Goal: Information Seeking & Learning: Learn about a topic

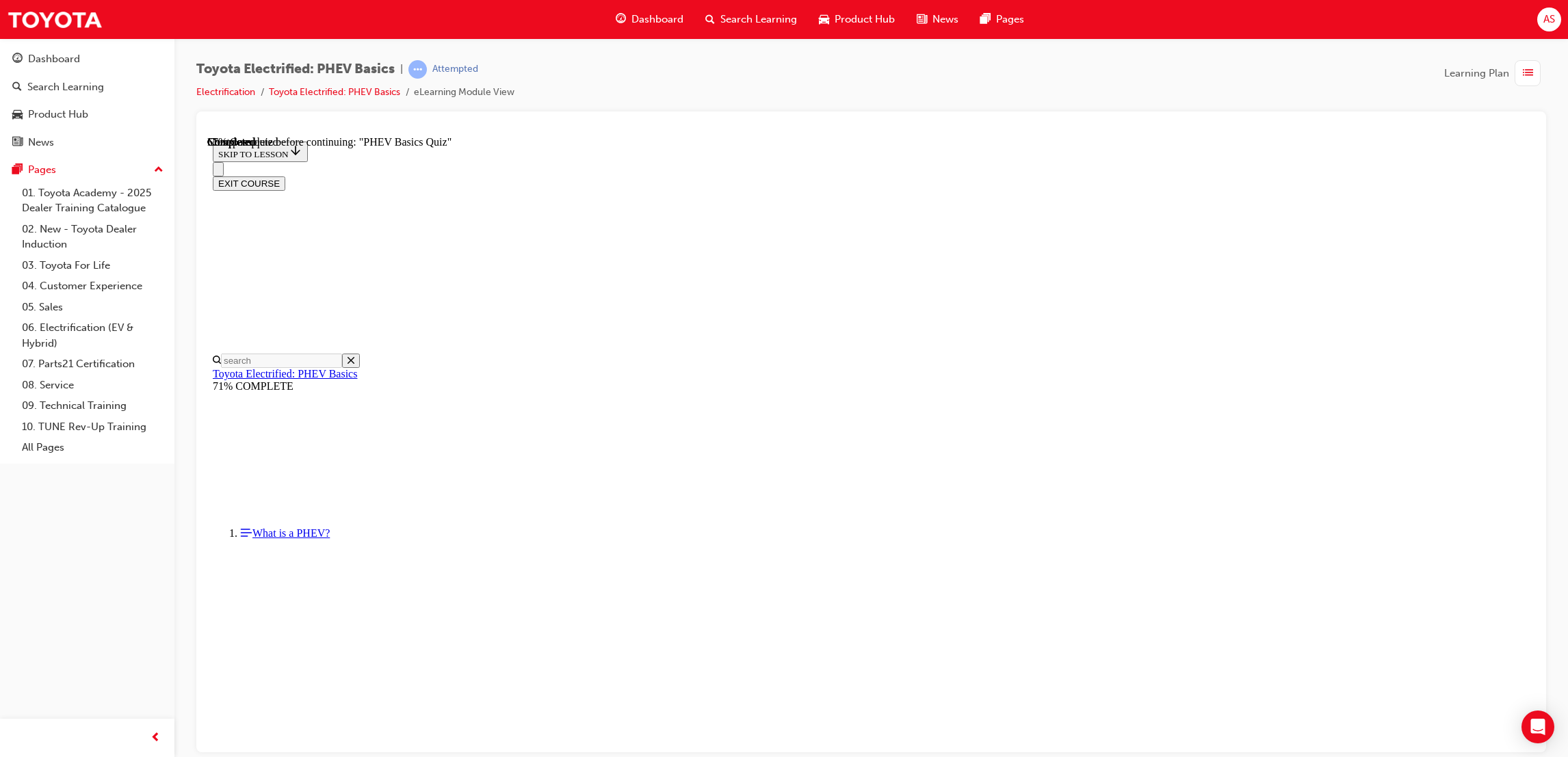
scroll to position [43, 0]
drag, startPoint x: 740, startPoint y: 347, endPoint x: 744, endPoint y: 336, distance: 11.7
drag, startPoint x: 744, startPoint y: 336, endPoint x: 768, endPoint y: 350, distance: 27.8
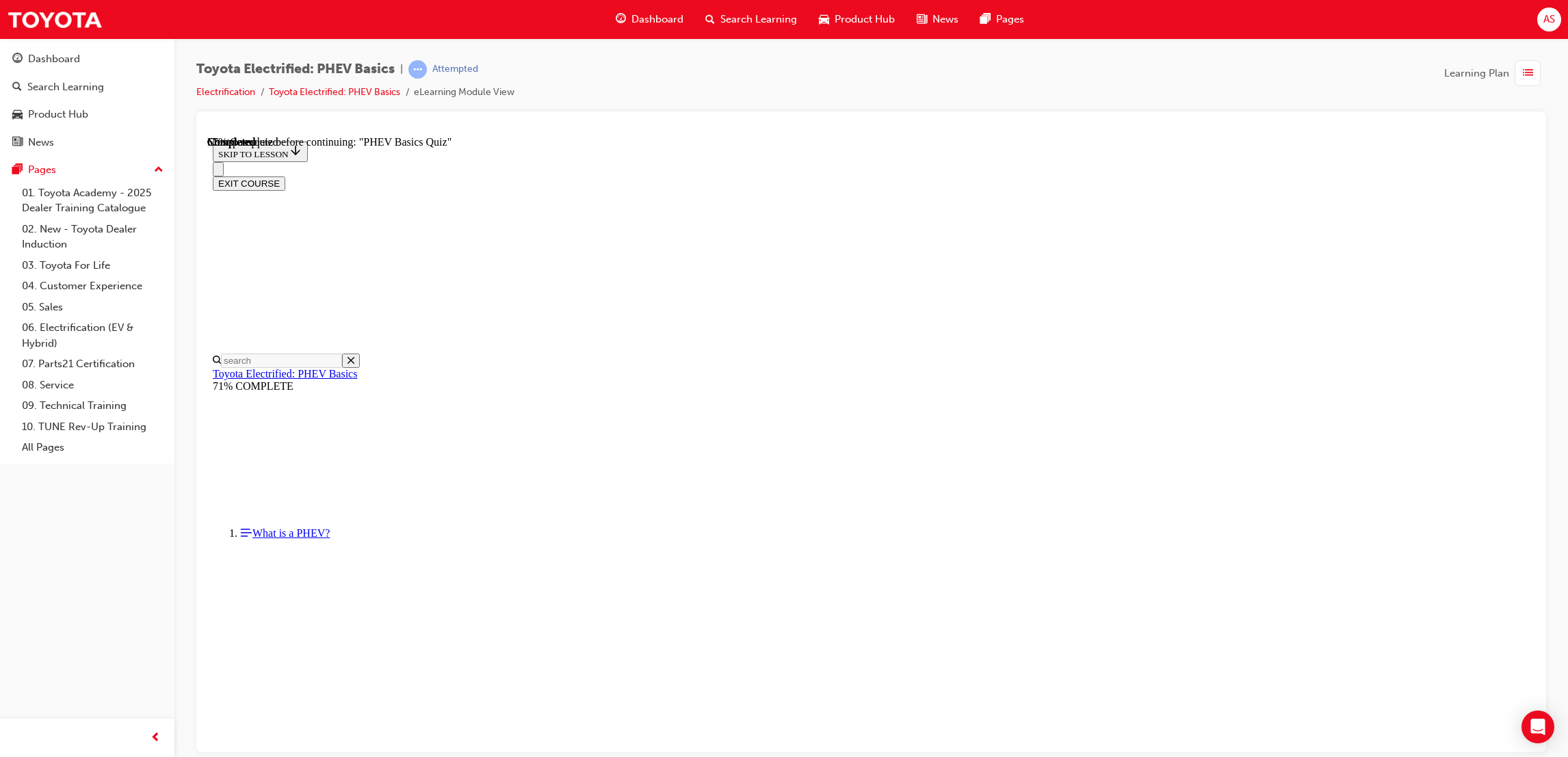
drag, startPoint x: 768, startPoint y: 350, endPoint x: 809, endPoint y: 352, distance: 41.0
drag, startPoint x: 809, startPoint y: 352, endPoint x: 888, endPoint y: 350, distance: 79.0
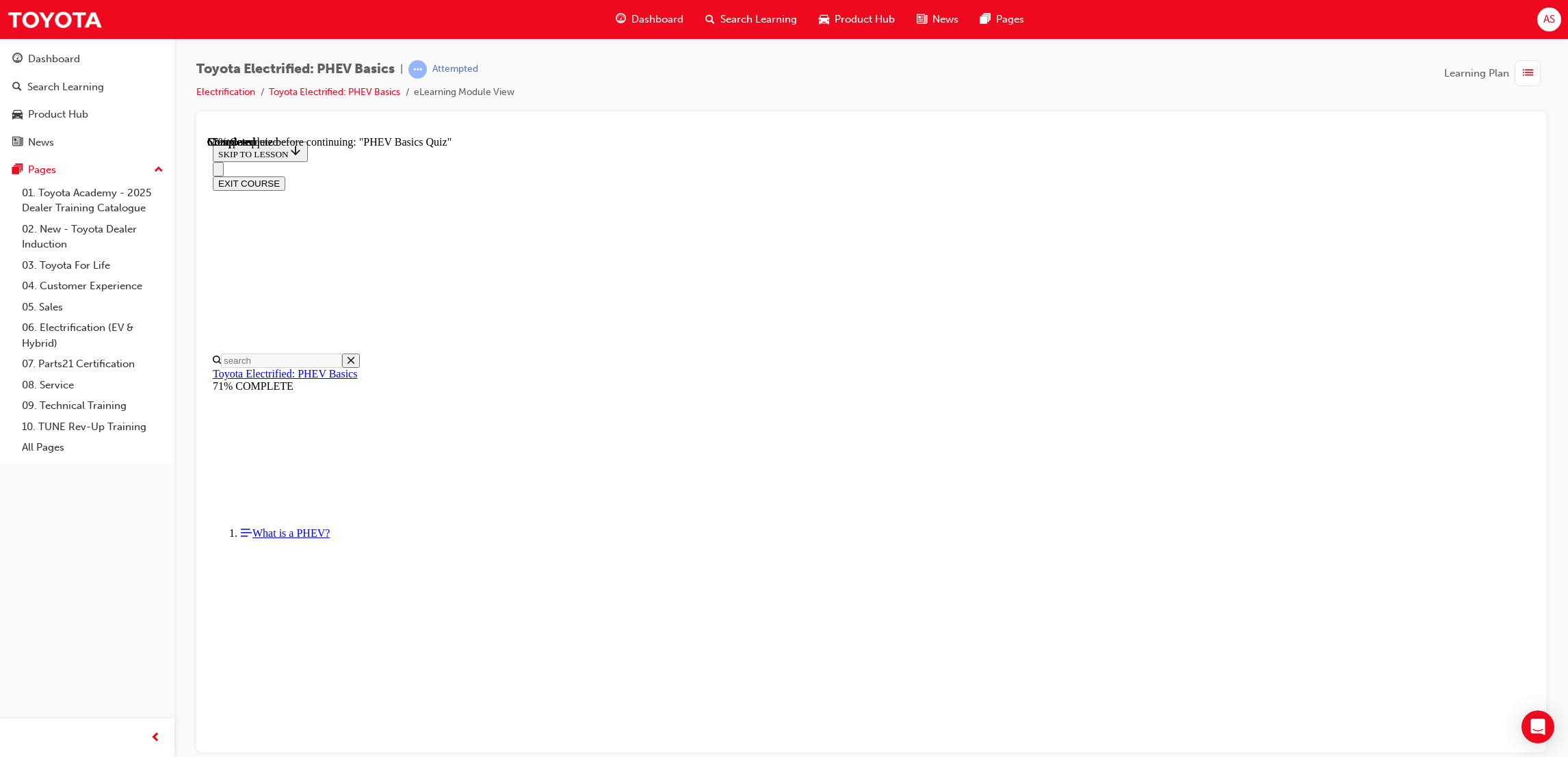
drag, startPoint x: 889, startPoint y: 373, endPoint x: 848, endPoint y: 348, distance: 48.0
drag, startPoint x: 826, startPoint y: 345, endPoint x: 840, endPoint y: 363, distance: 22.8
drag, startPoint x: 852, startPoint y: 343, endPoint x: 831, endPoint y: 391, distance: 52.4
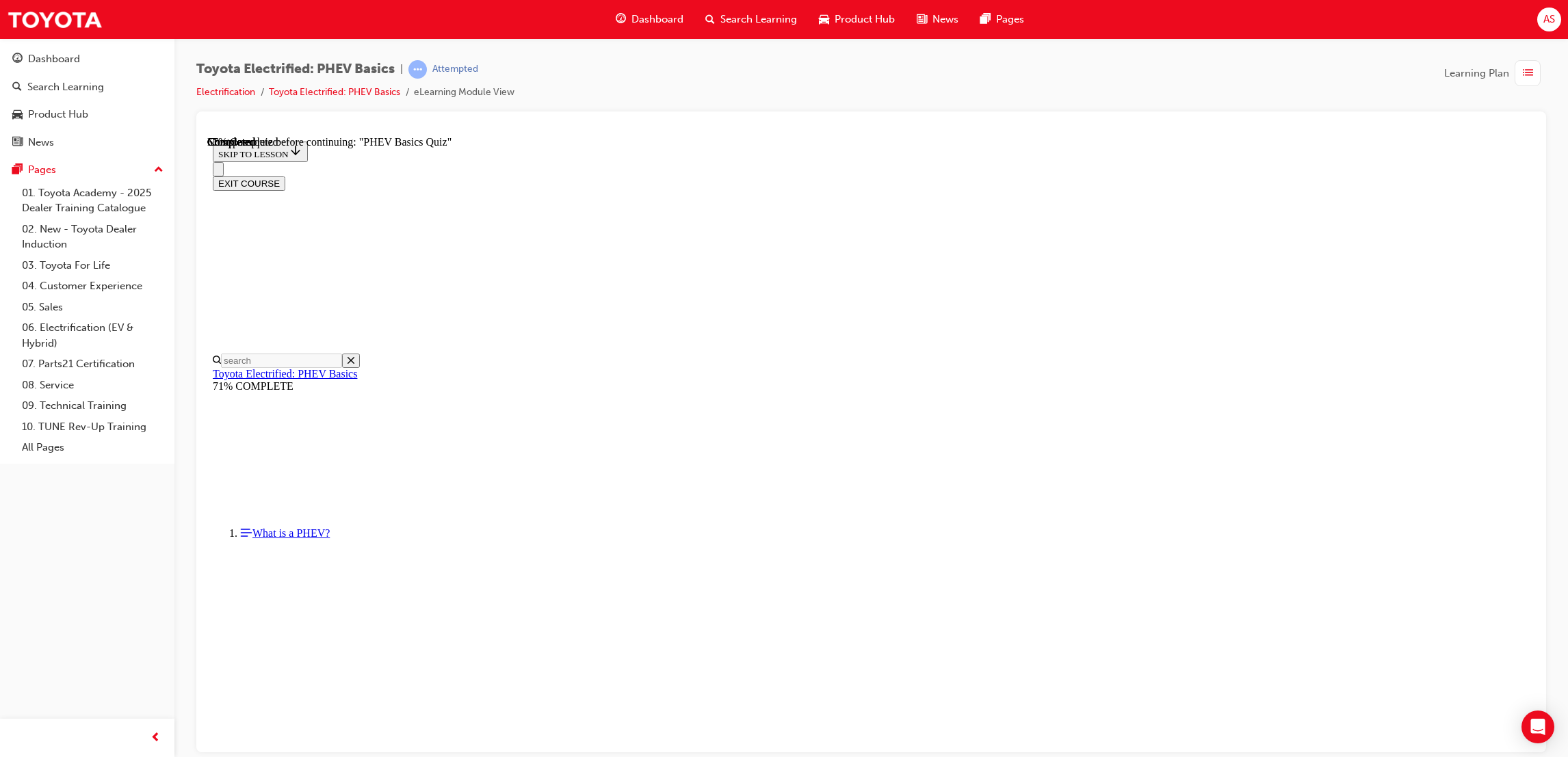
drag, startPoint x: 1446, startPoint y: 465, endPoint x: 1239, endPoint y: 473, distance: 207.2
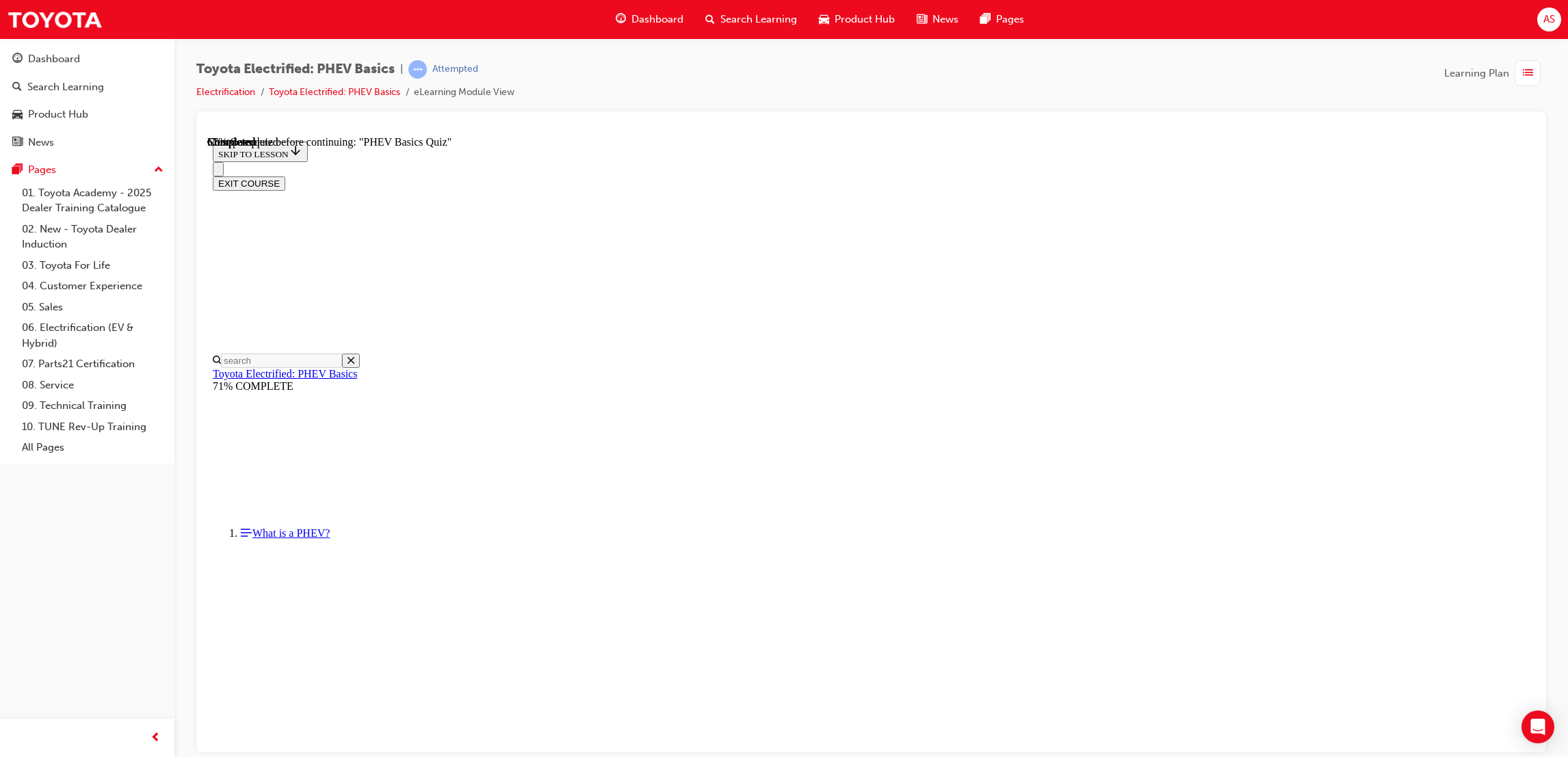
radio input "true"
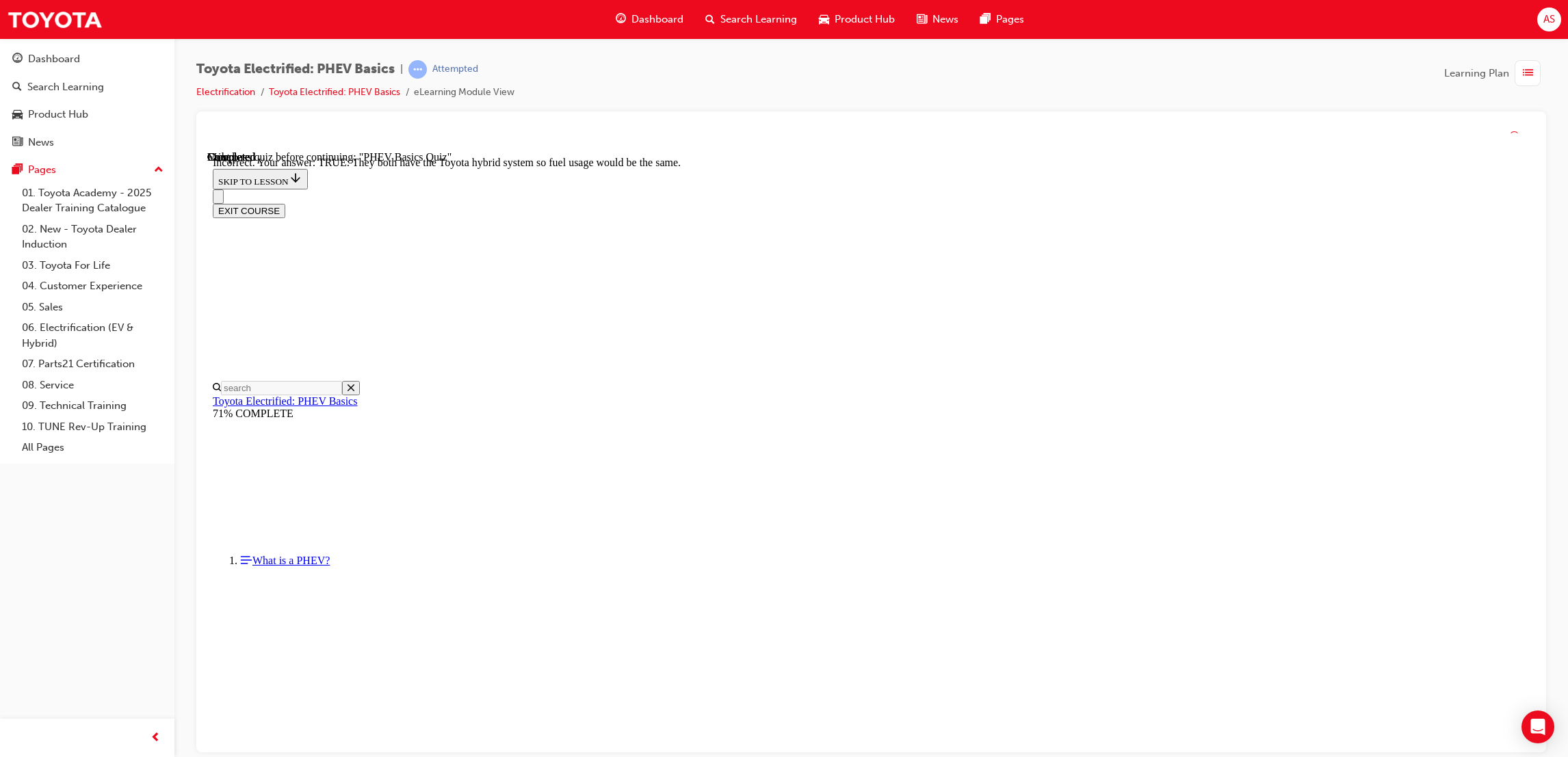
scroll to position [106, 0]
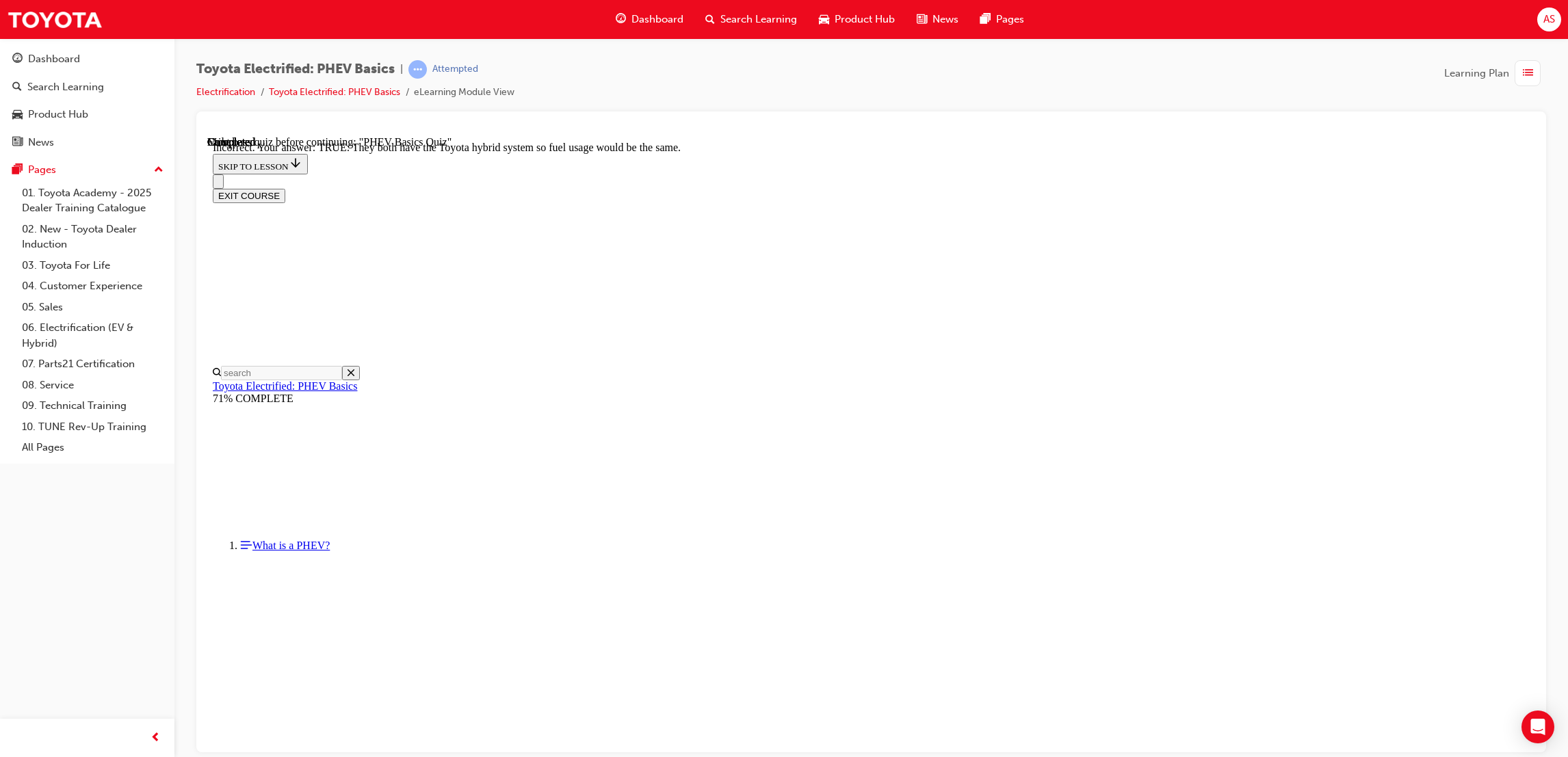
drag, startPoint x: 983, startPoint y: 699, endPoint x: 983, endPoint y: 687, distance: 12.0
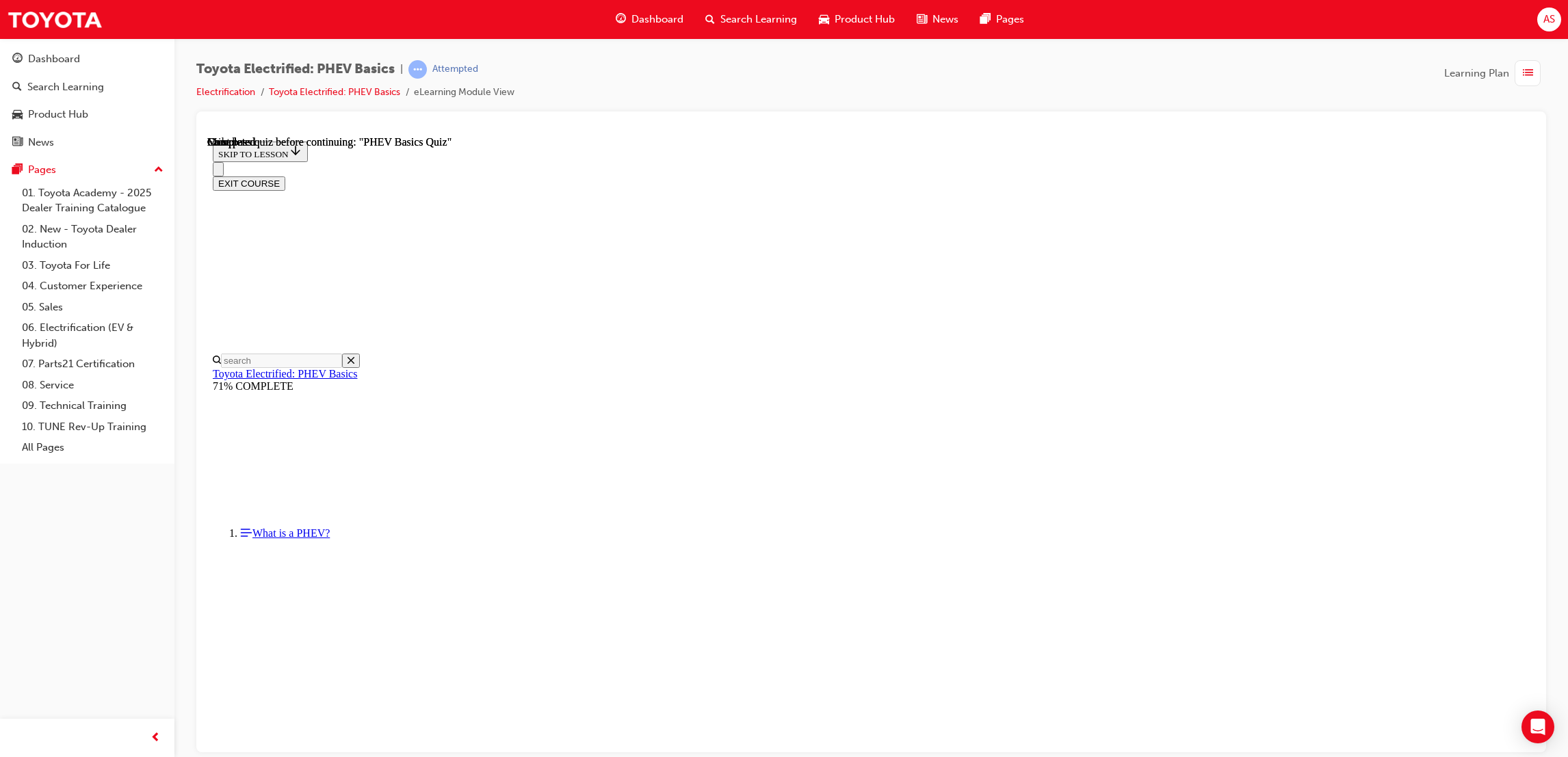
scroll to position [122, 0]
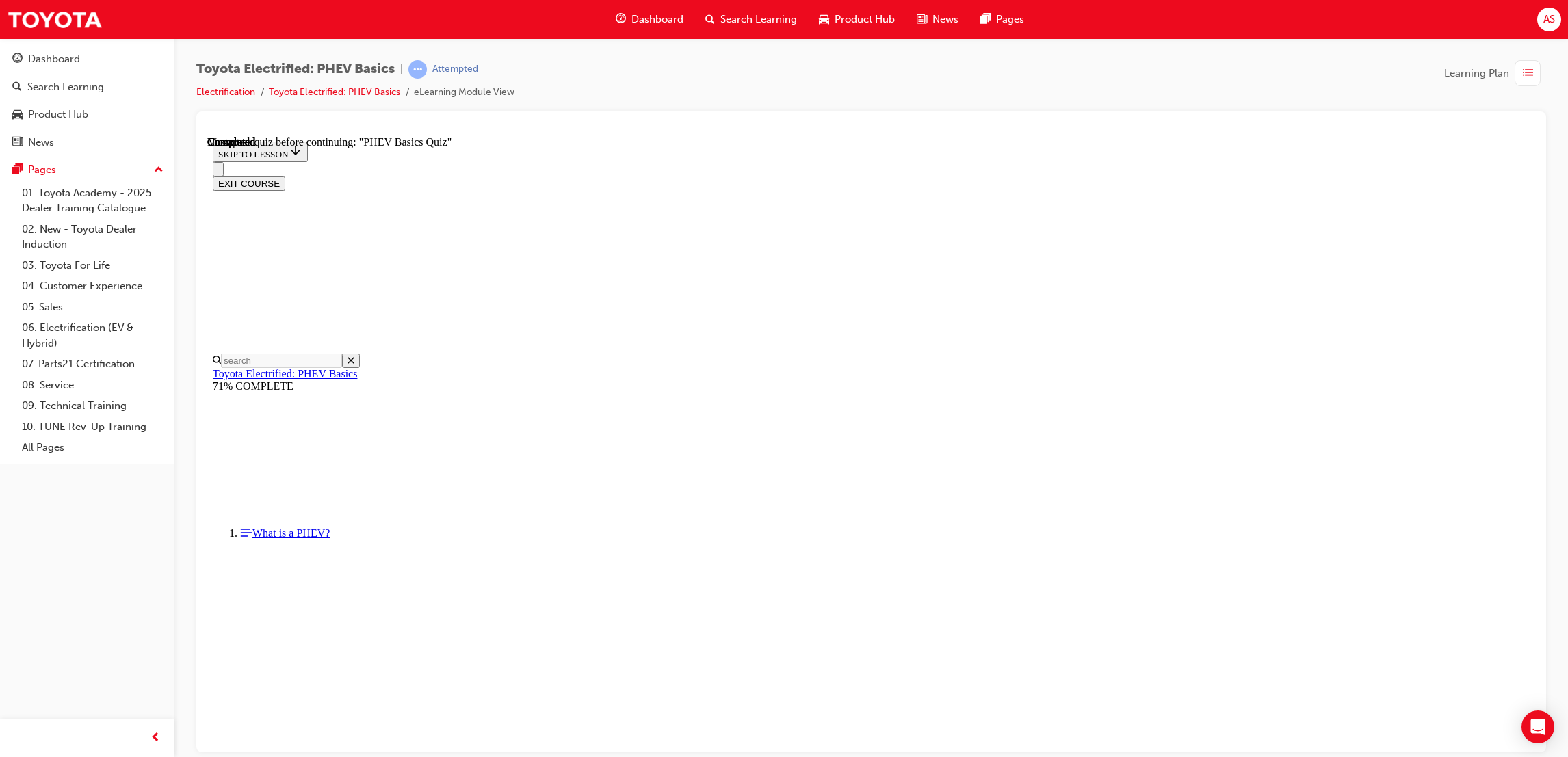
radio input "true"
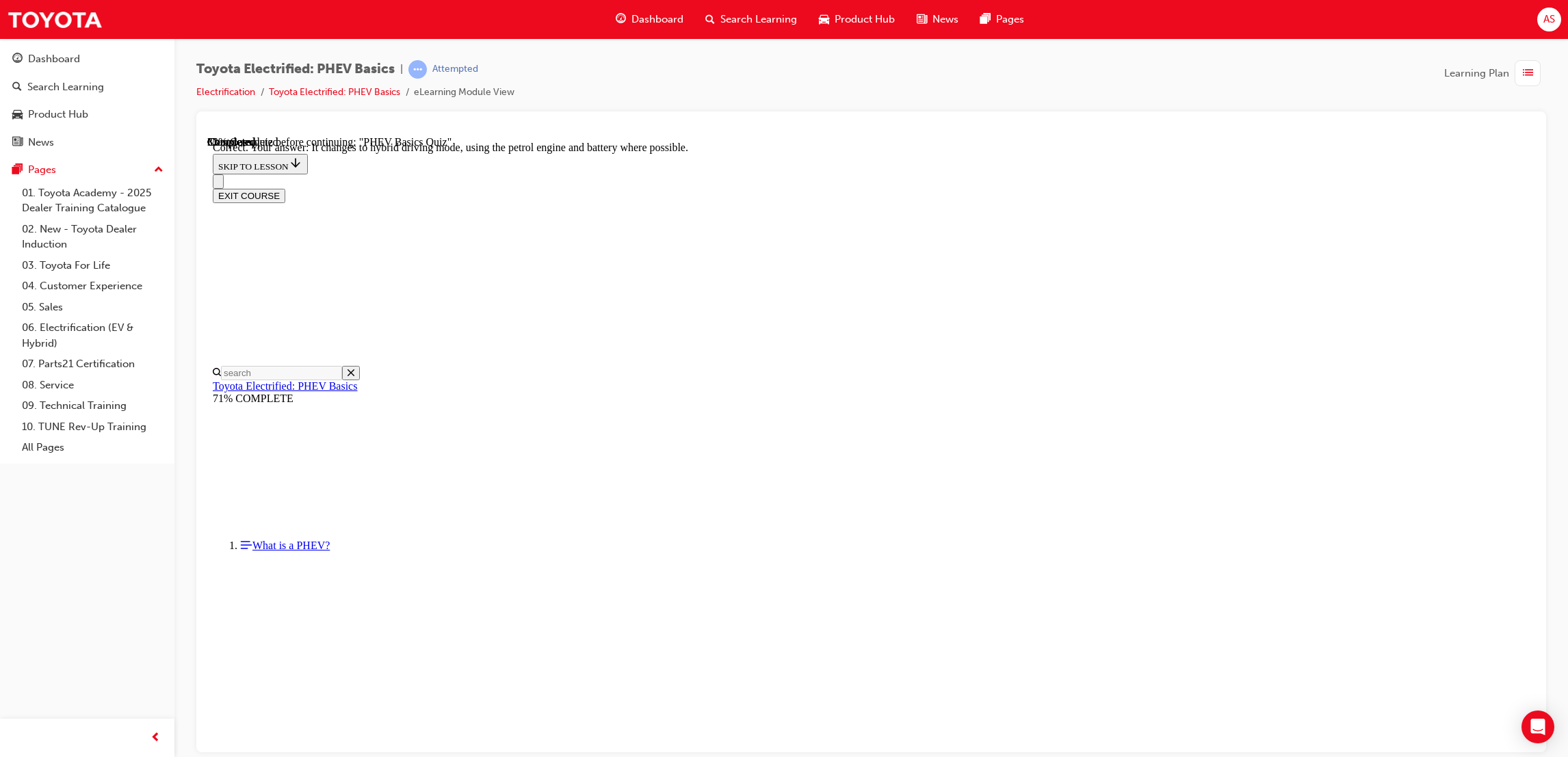
drag, startPoint x: 948, startPoint y: 621, endPoint x: 945, endPoint y: 592, distance: 29.2
radio input "true"
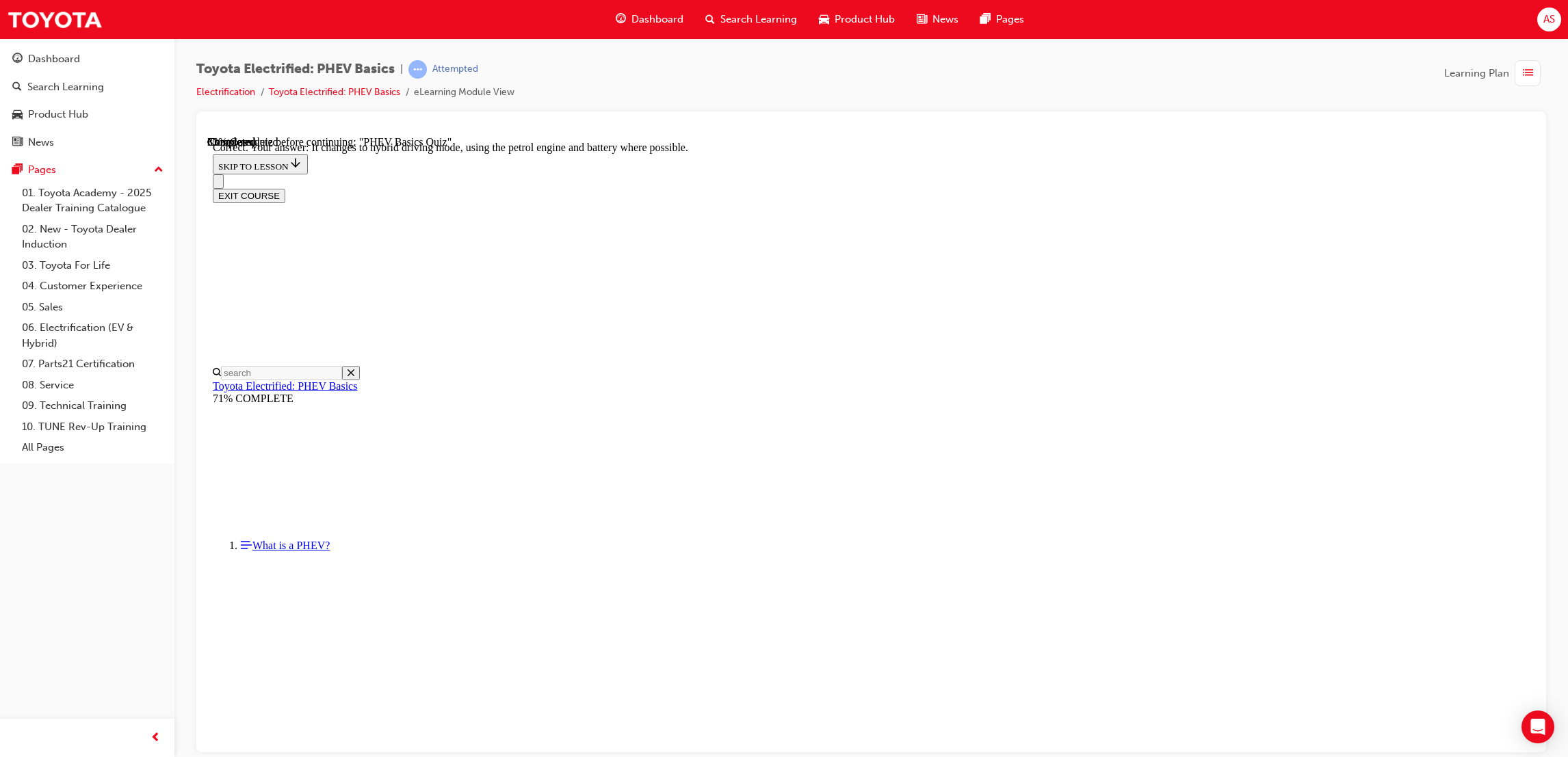
drag, startPoint x: 944, startPoint y: 585, endPoint x: 942, endPoint y: 566, distance: 19.1
radio input "true"
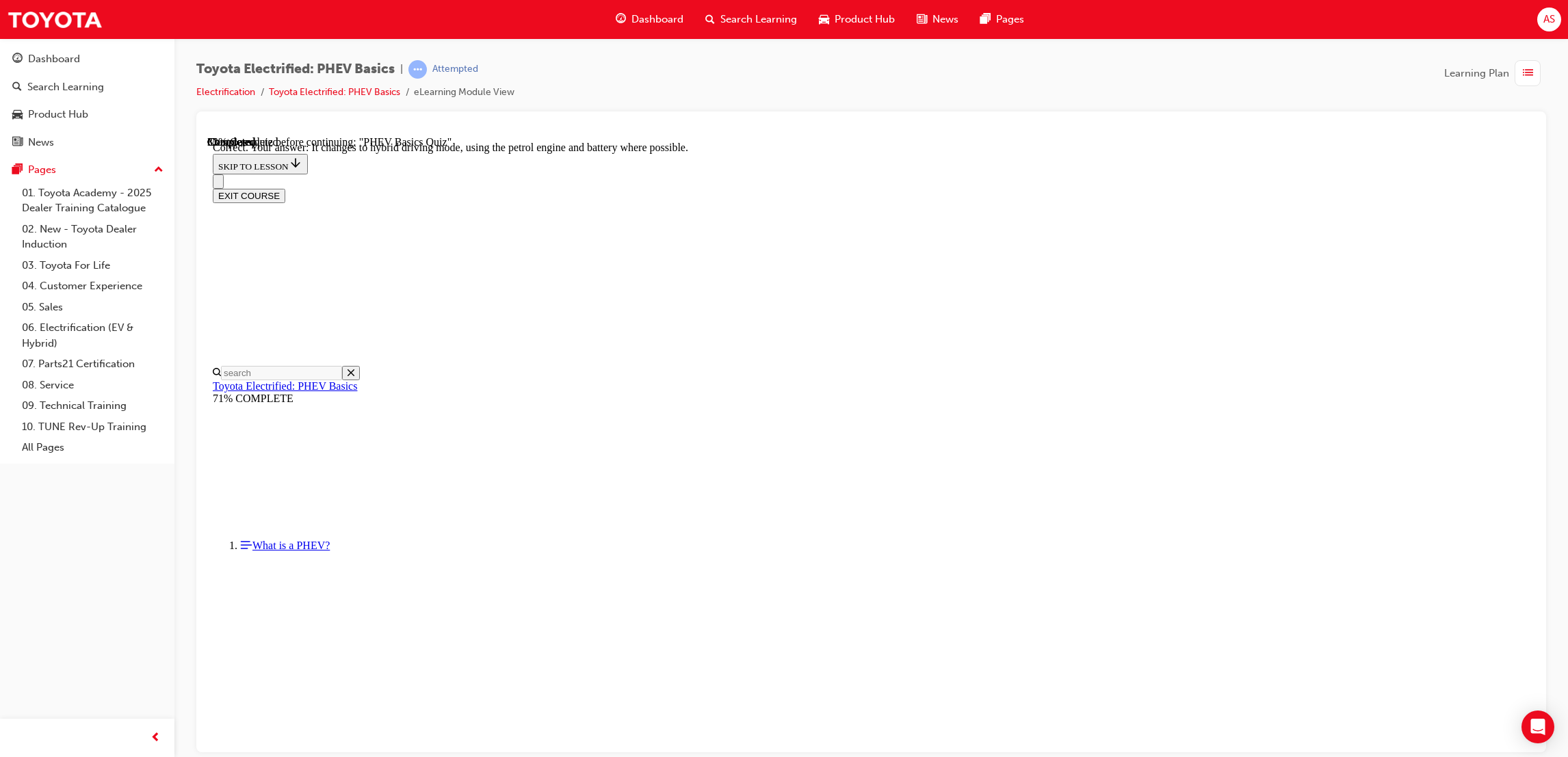
radio input "true"
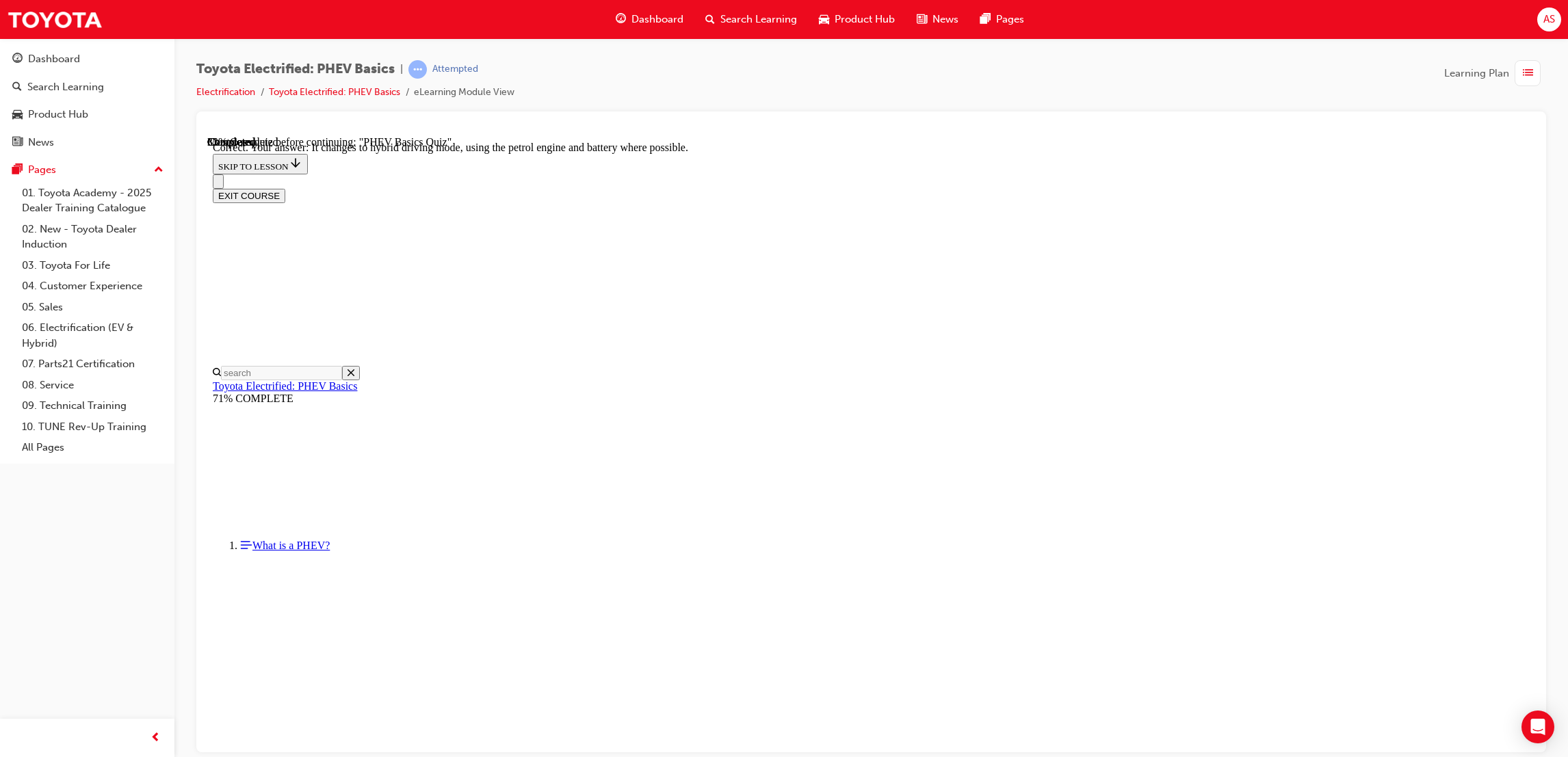
radio input "true"
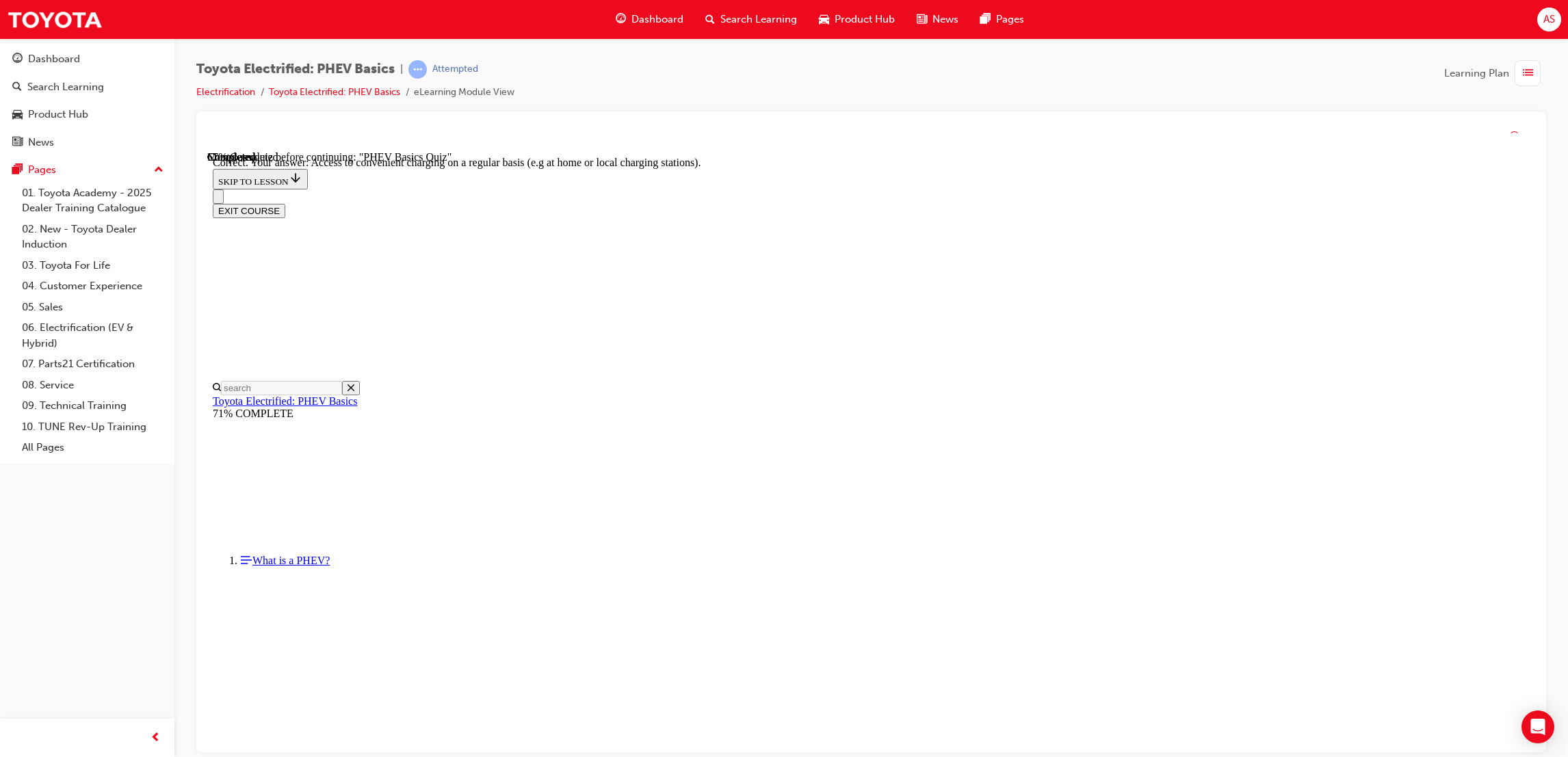
scroll to position [187, 0]
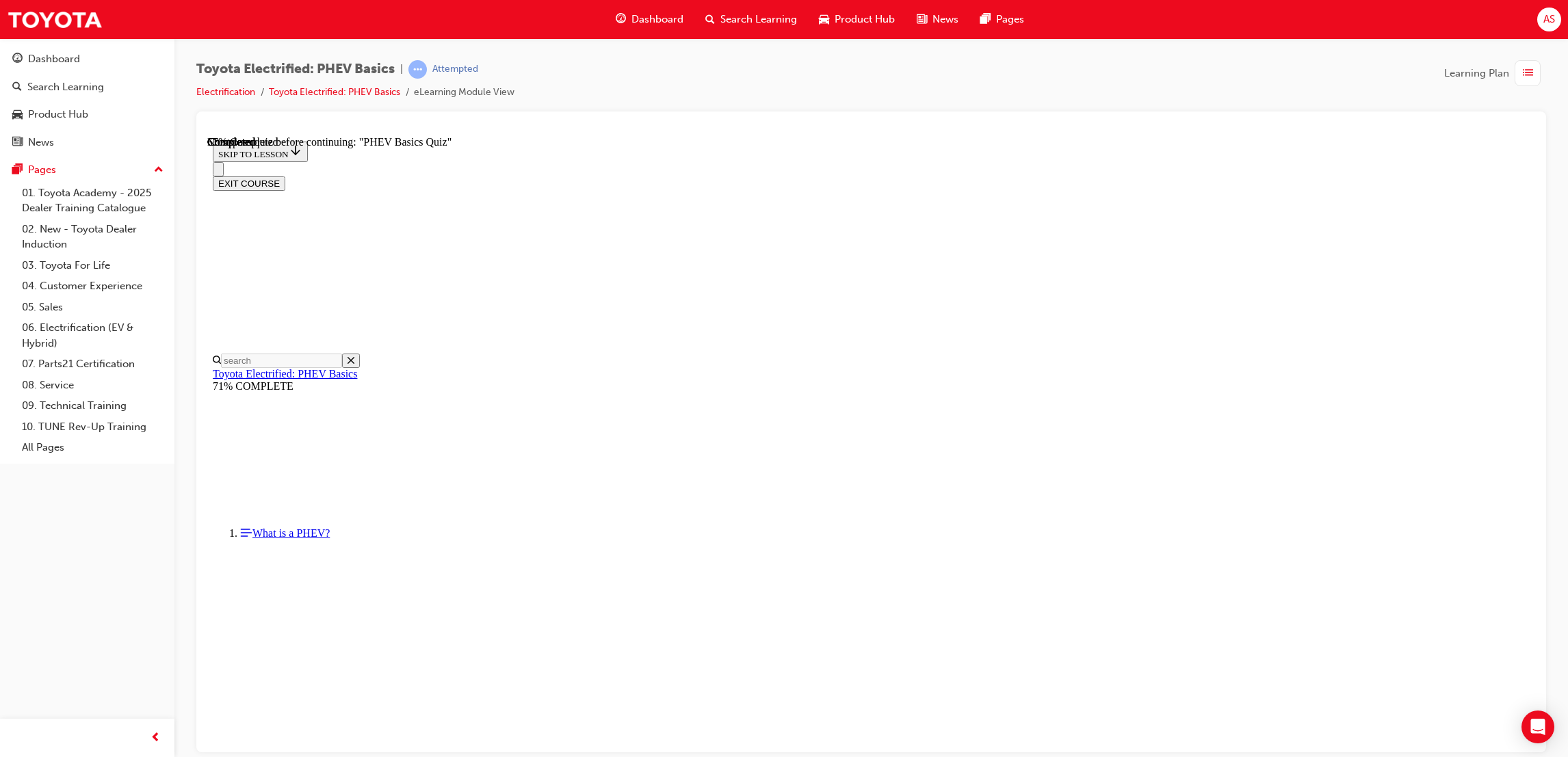
scroll to position [43, 0]
radio input "true"
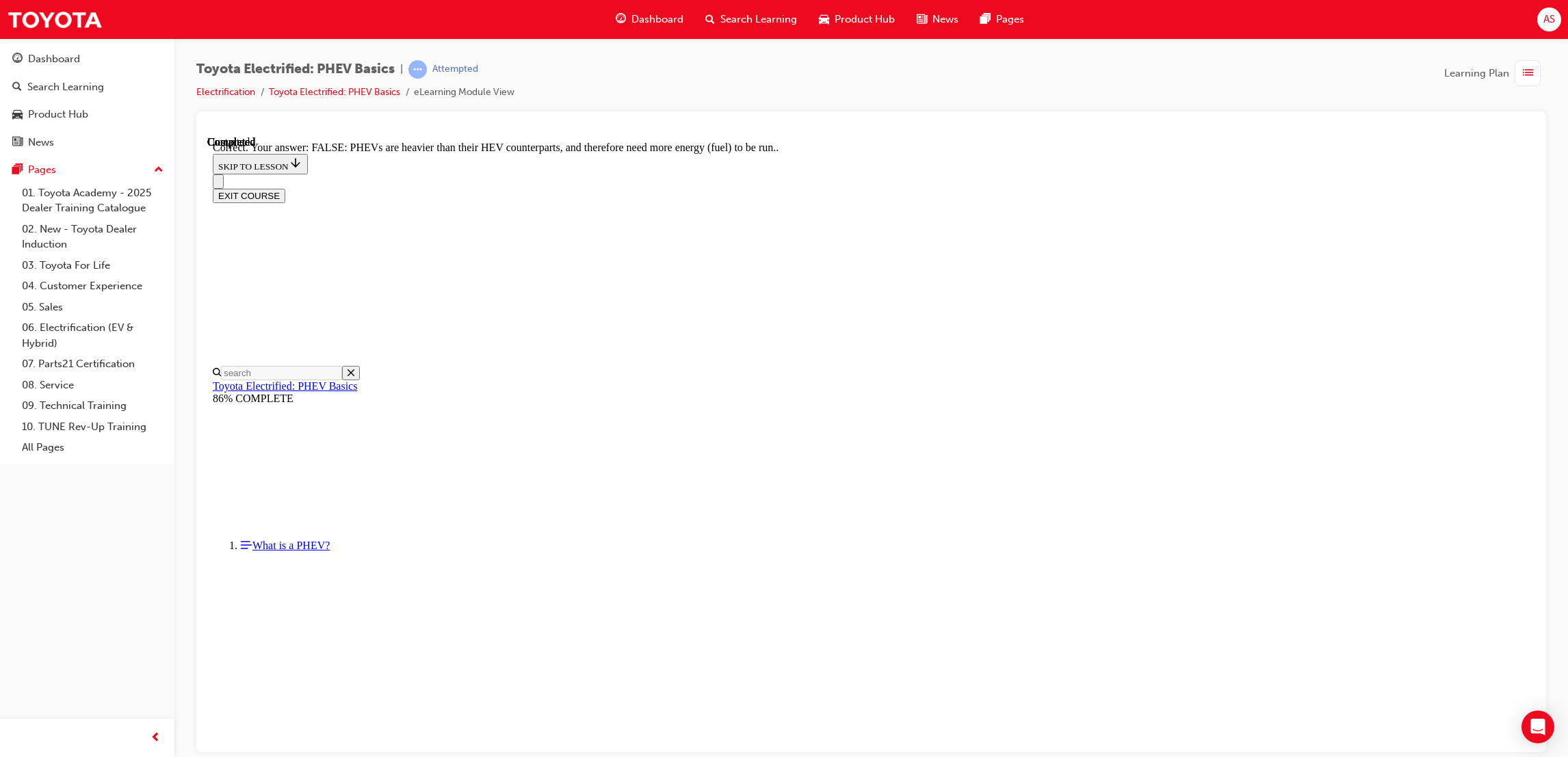
scroll to position [106, 0]
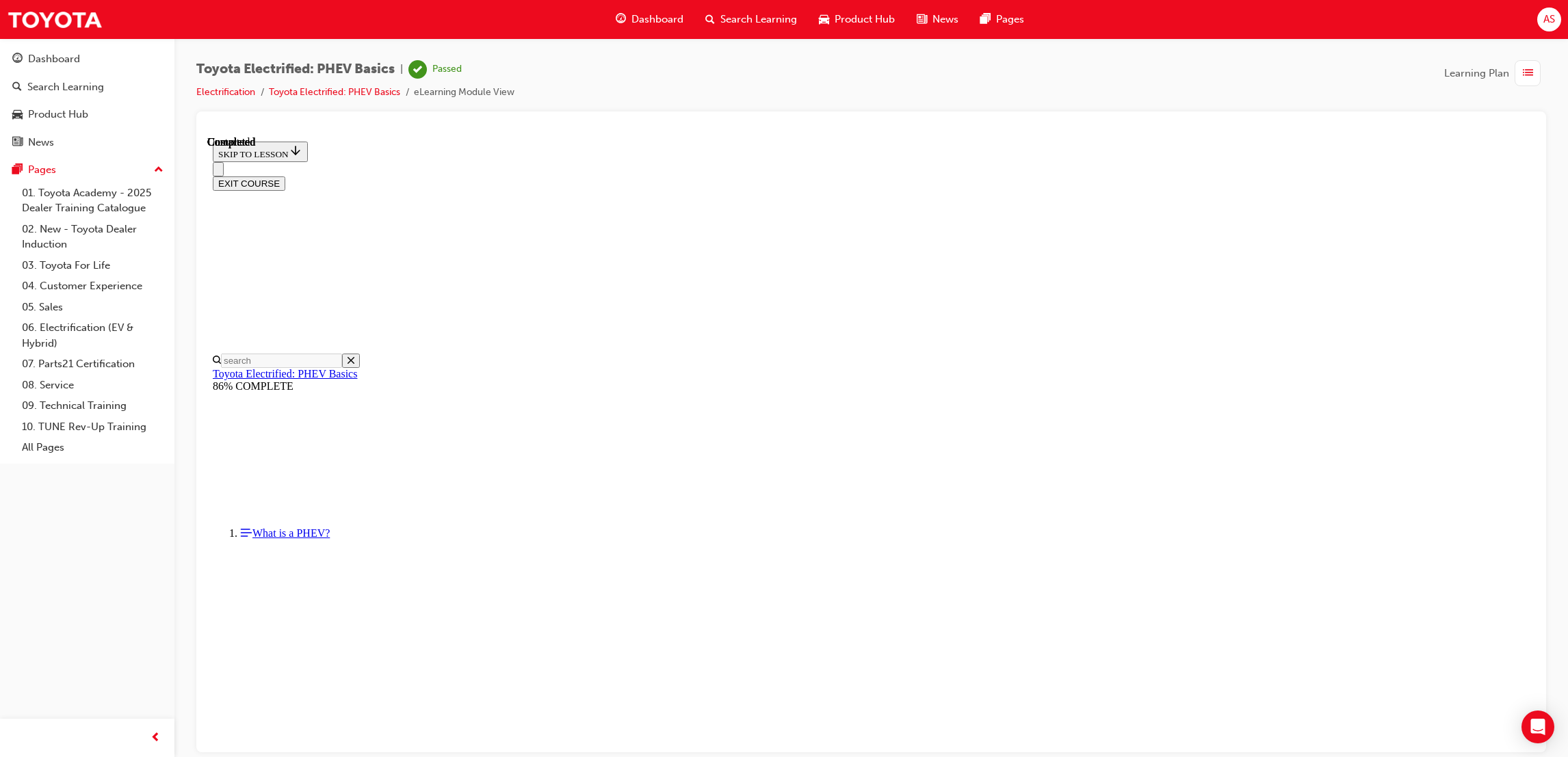
scroll to position [122, 0]
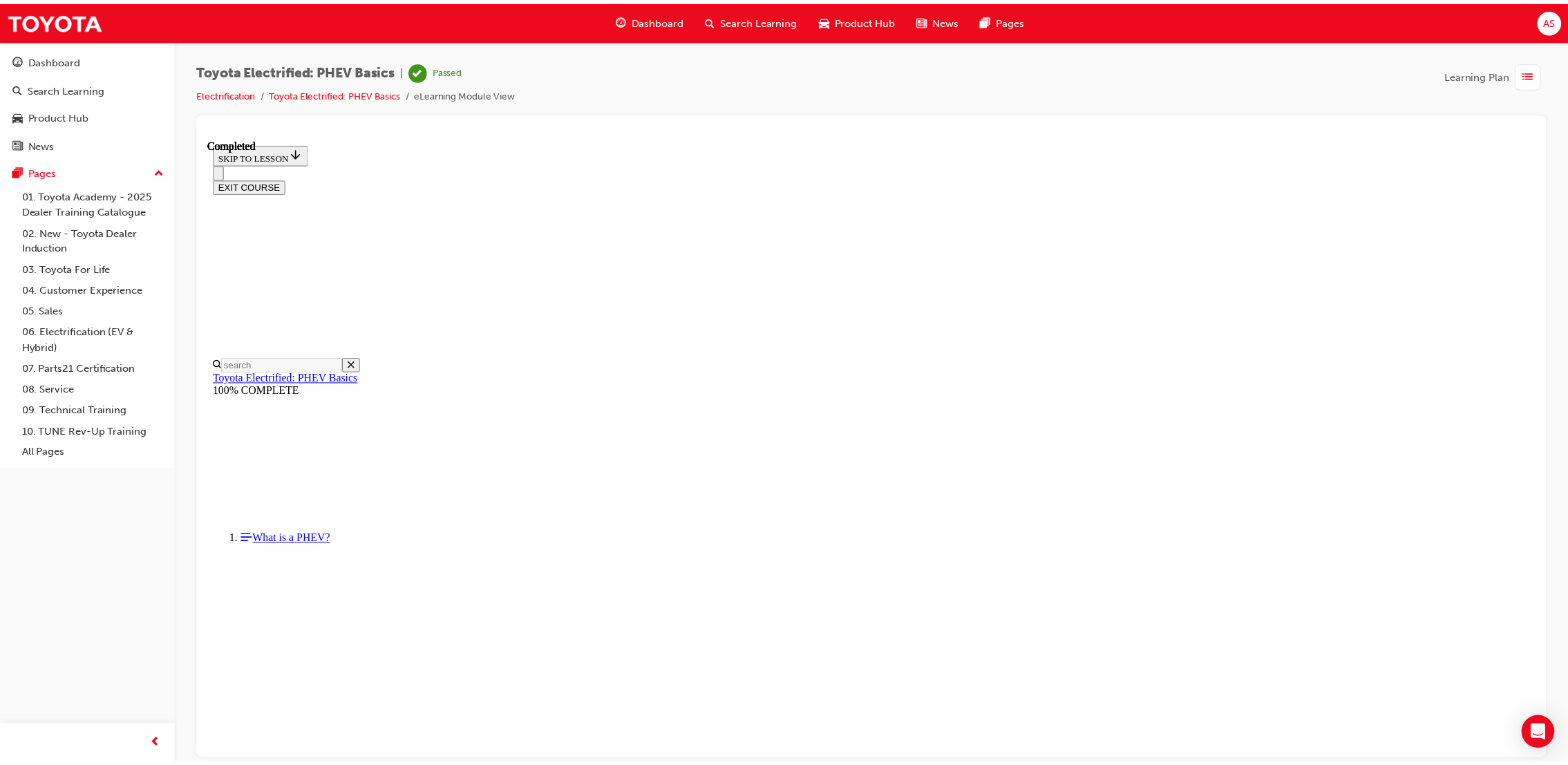
scroll to position [42, 0]
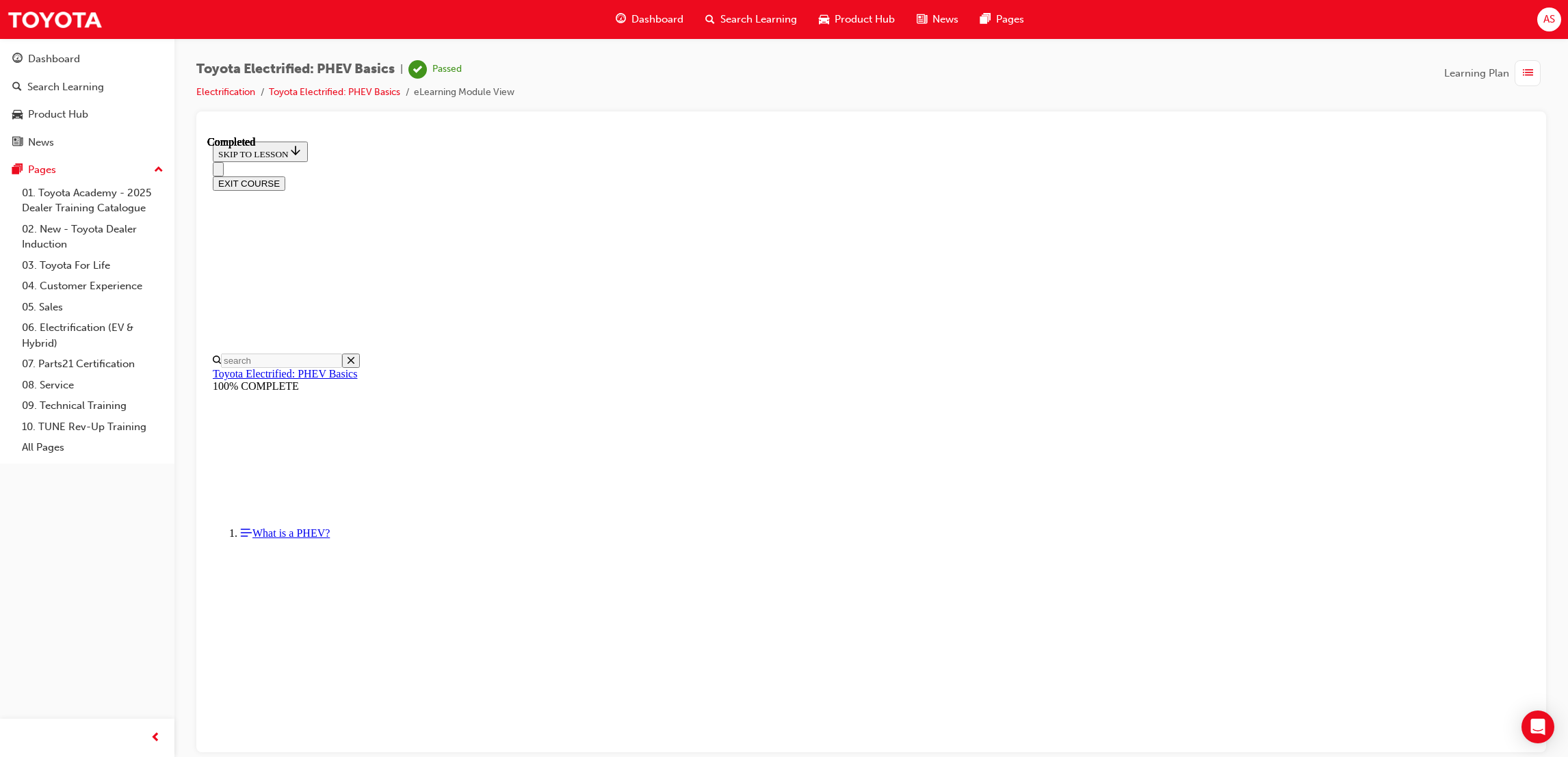
click at [285, 176] on button "EXIT COURSE" at bounding box center [249, 183] width 72 height 14
click at [678, 19] on span "Dashboard" at bounding box center [657, 19] width 52 height 16
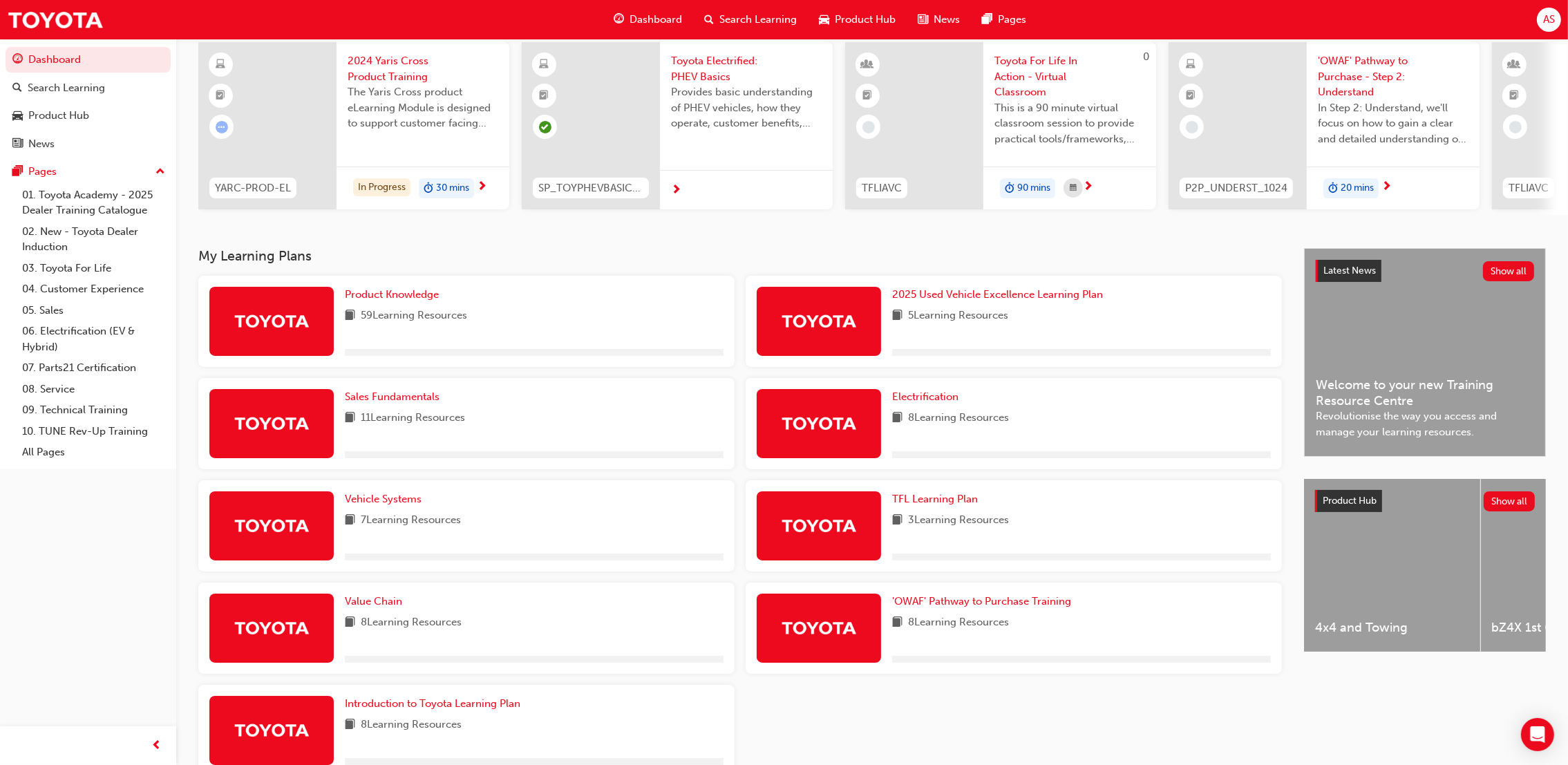
scroll to position [186, 0]
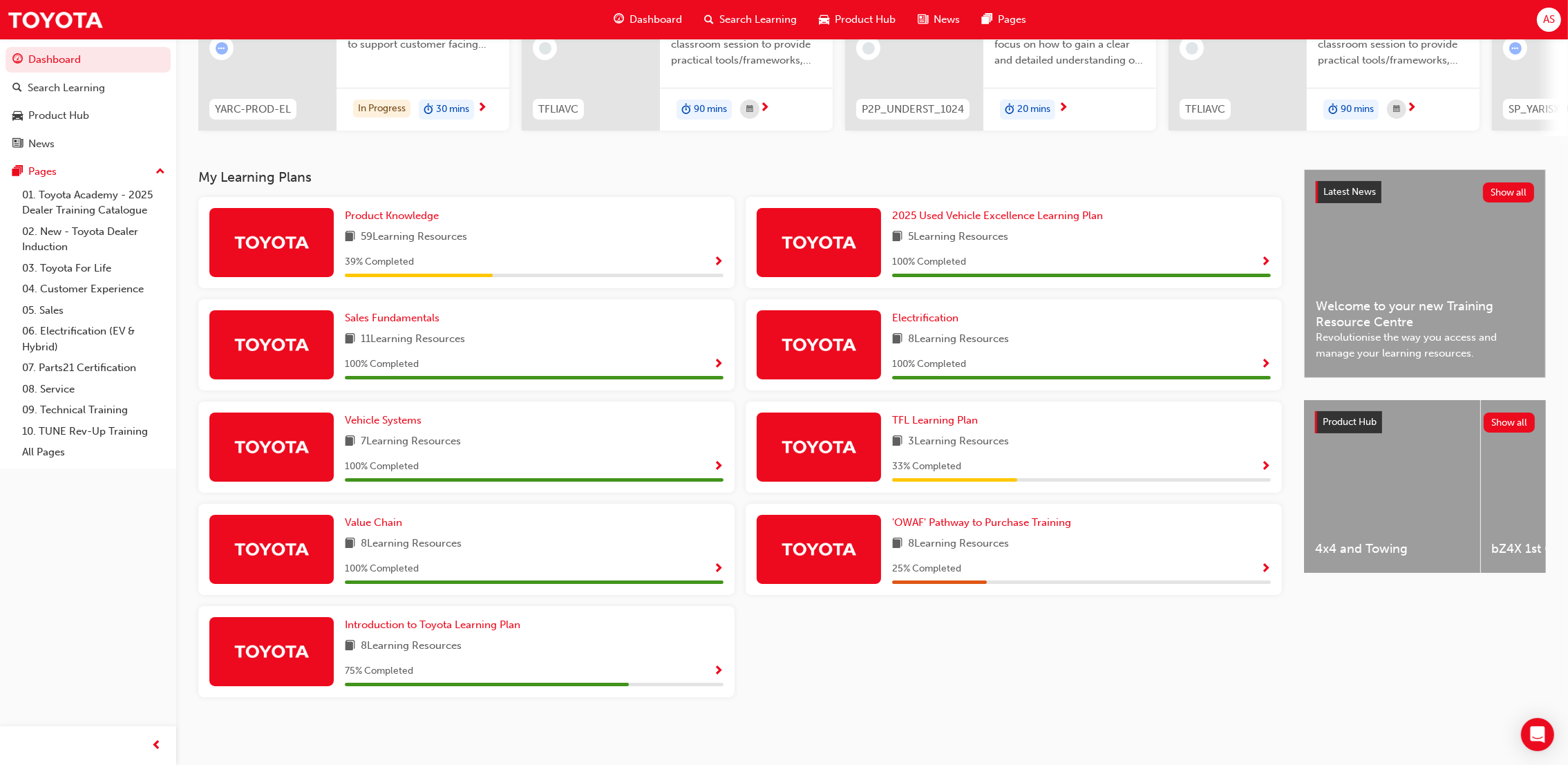
click at [1060, 532] on div "'OWAF' Pathway to Purchase Training 8 Learning Resources 25 % Completed" at bounding box center [1081, 550] width 379 height 69
drag, startPoint x: 1060, startPoint y: 532, endPoint x: 1261, endPoint y: 714, distance: 271.2
click at [1261, 714] on div "My Learning Plans Product Knowledge 59 Learning Resources 39 % Completed 2025 U…" at bounding box center [751, 450] width 1105 height 561
click at [1032, 528] on link "'OWAF' Pathway to Purchase Training" at bounding box center [984, 523] width 185 height 16
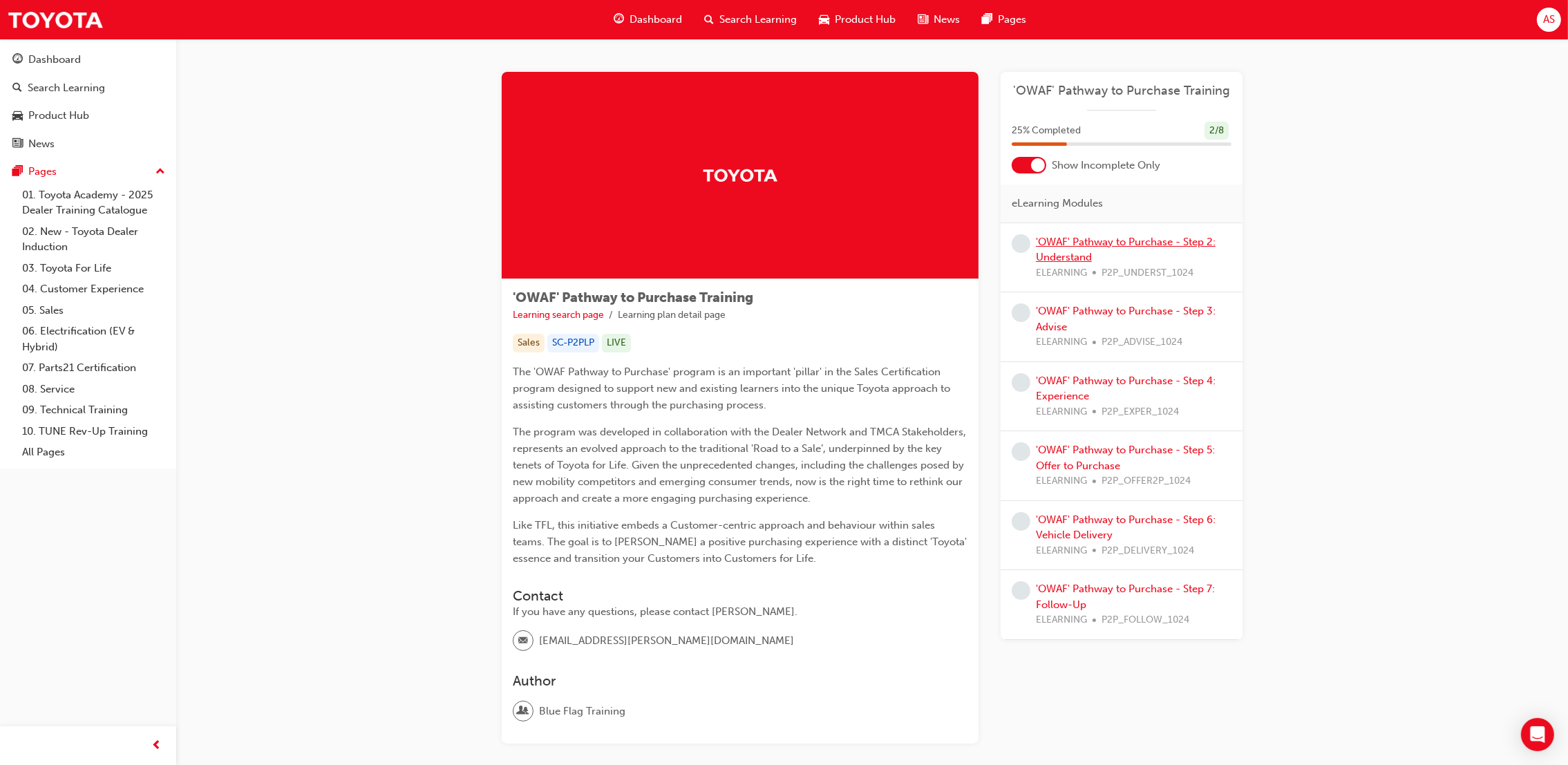
click at [1111, 244] on link "'OWAF' Pathway to Purchase - Step 2: Understand" at bounding box center [1126, 249] width 180 height 28
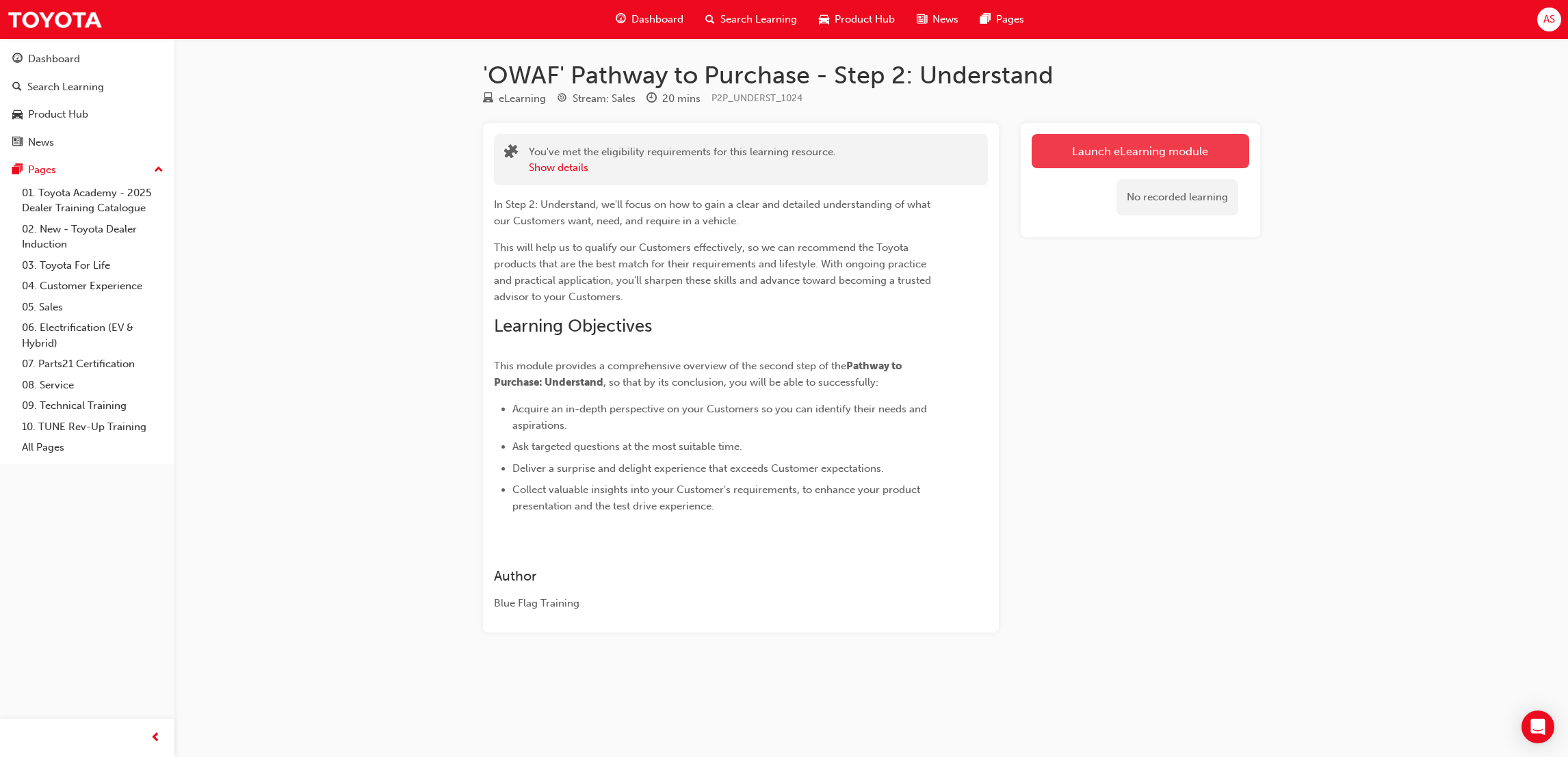
click at [1097, 153] on link "Launch eLearning module" at bounding box center [1140, 151] width 217 height 34
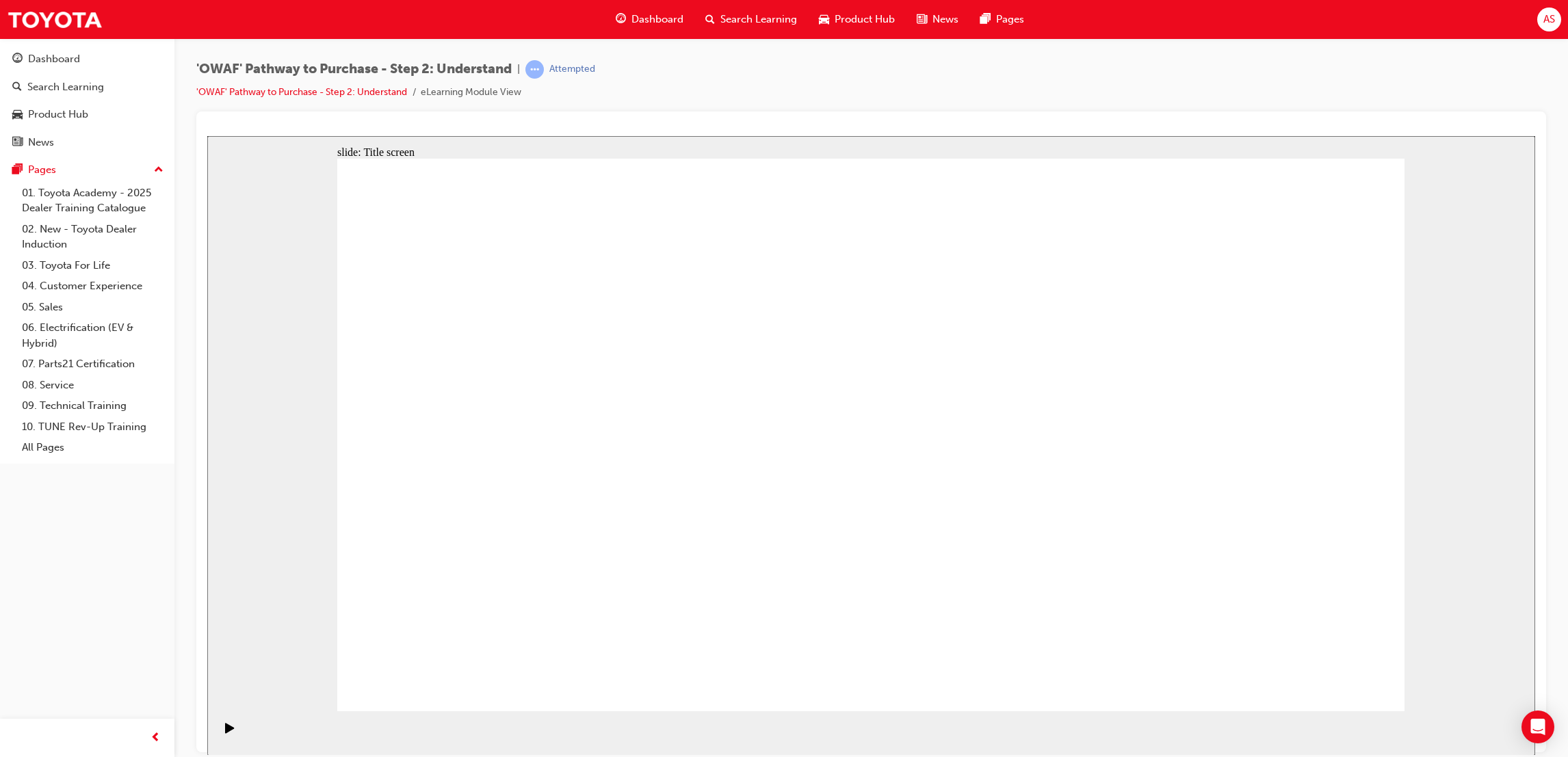
drag, startPoint x: 874, startPoint y: 403, endPoint x: 1164, endPoint y: 426, distance: 290.9
drag, startPoint x: 1164, startPoint y: 426, endPoint x: 1028, endPoint y: 452, distance: 138.5
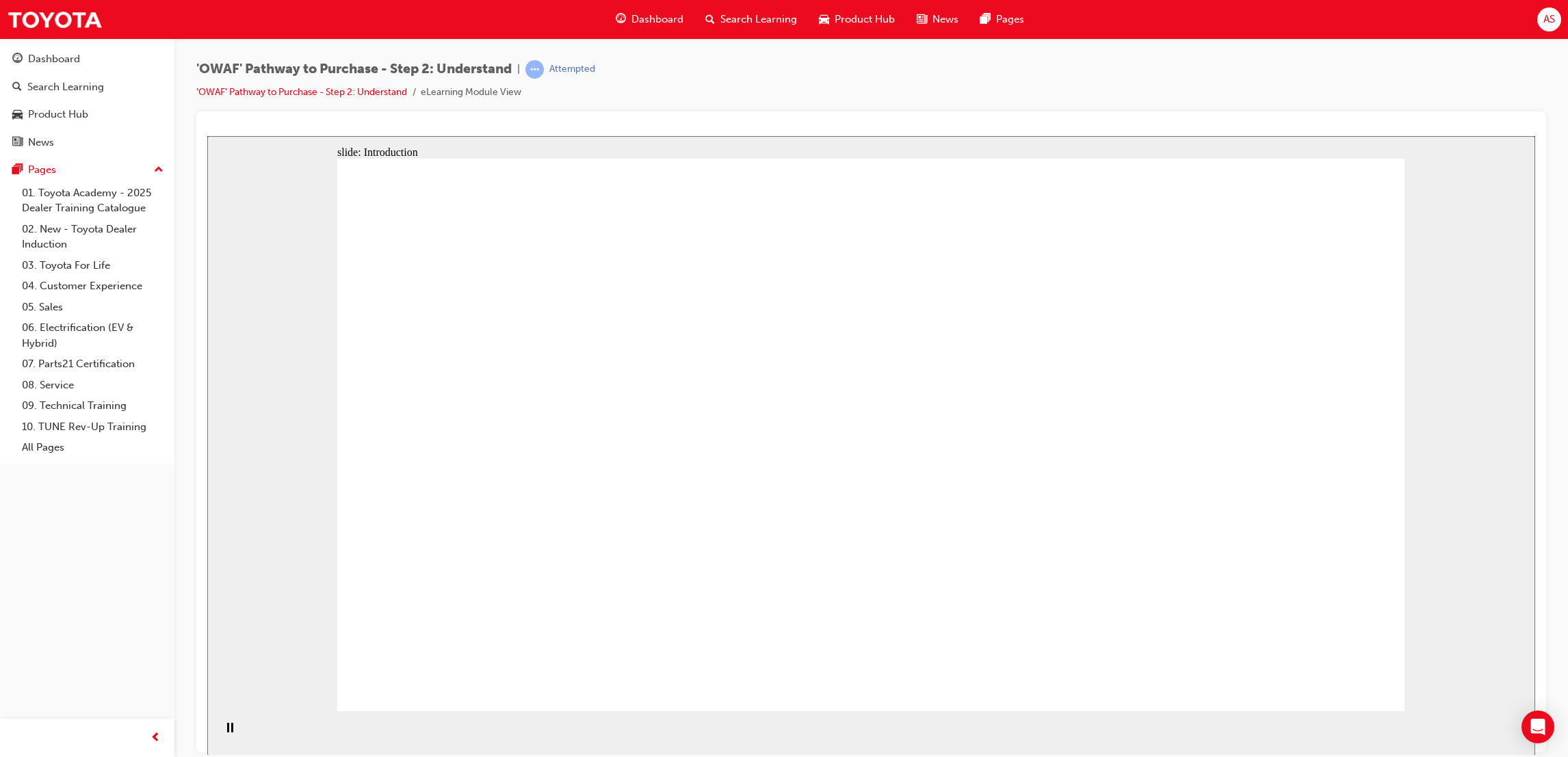
drag, startPoint x: 1028, startPoint y: 452, endPoint x: 1027, endPoint y: 405, distance: 47.0
drag, startPoint x: 1016, startPoint y: 311, endPoint x: 1040, endPoint y: 245, distance: 70.2
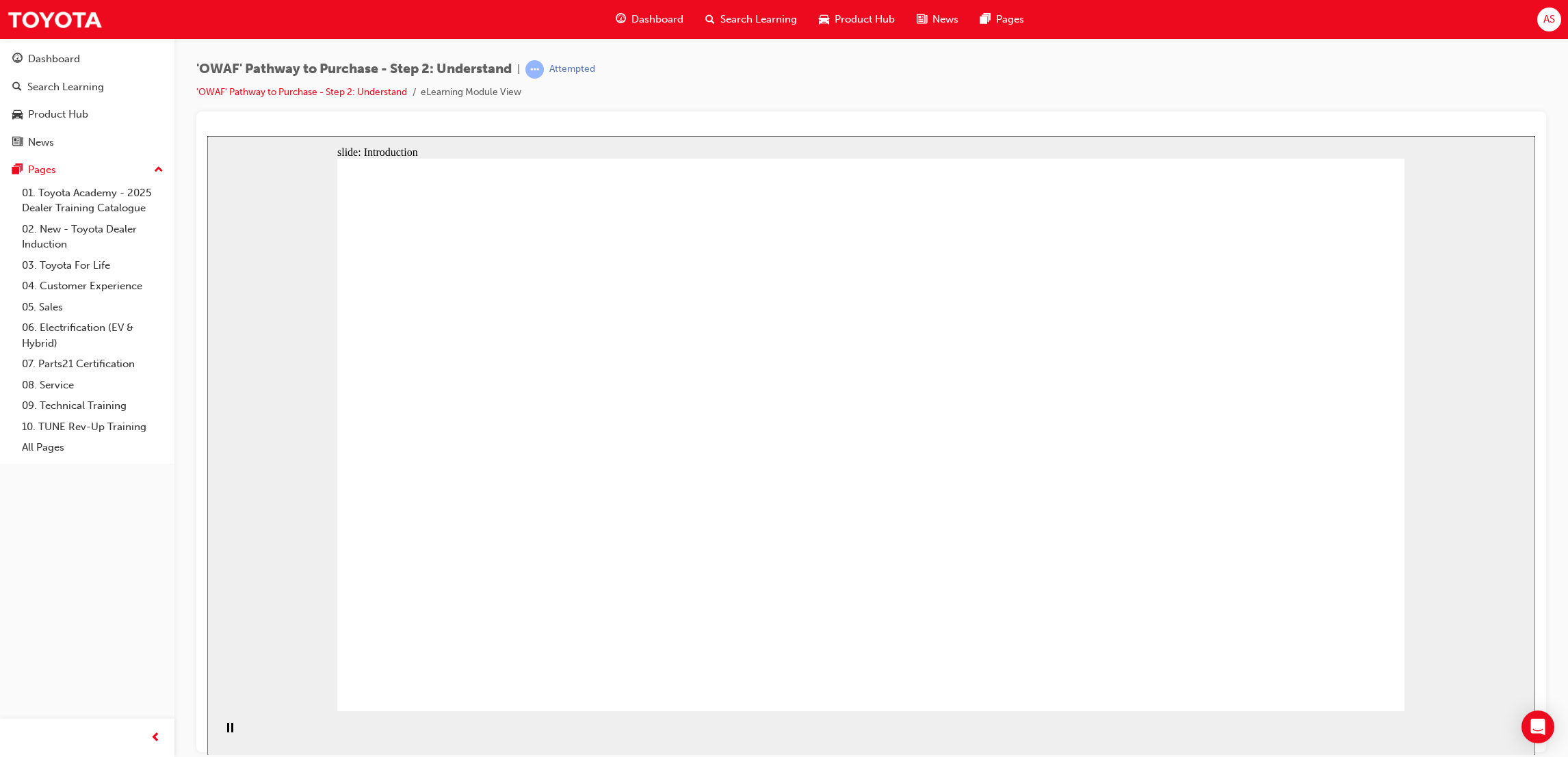
drag, startPoint x: 1145, startPoint y: 311, endPoint x: 1139, endPoint y: 370, distance: 59.3
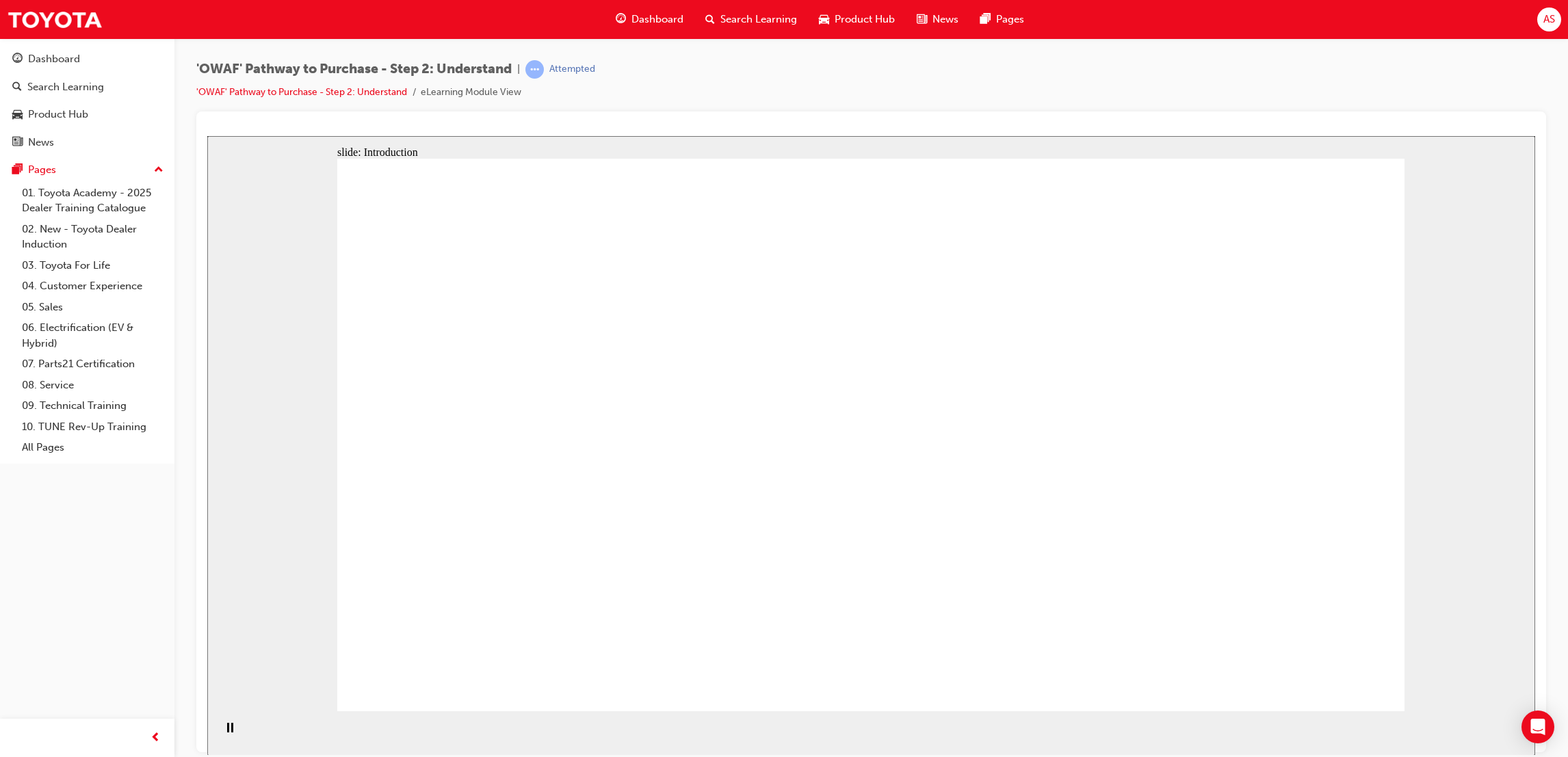
drag, startPoint x: 1057, startPoint y: 491, endPoint x: 1146, endPoint y: 477, distance: 90.1
drag, startPoint x: 1172, startPoint y: 495, endPoint x: 1085, endPoint y: 582, distance: 123.0
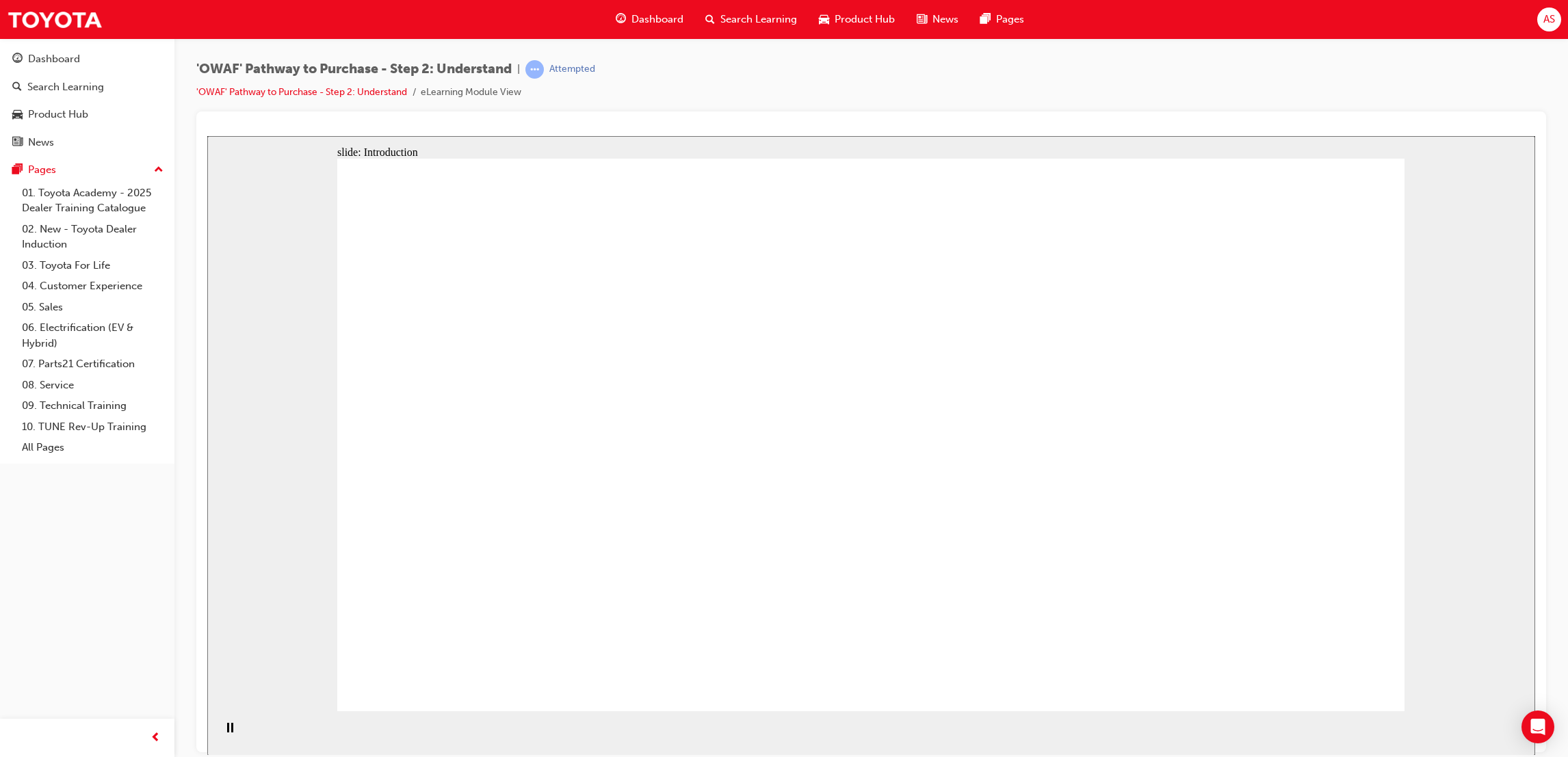
drag, startPoint x: 947, startPoint y: 575, endPoint x: 937, endPoint y: 566, distance: 13.5
drag, startPoint x: 874, startPoint y: 479, endPoint x: 885, endPoint y: 410, distance: 69.9
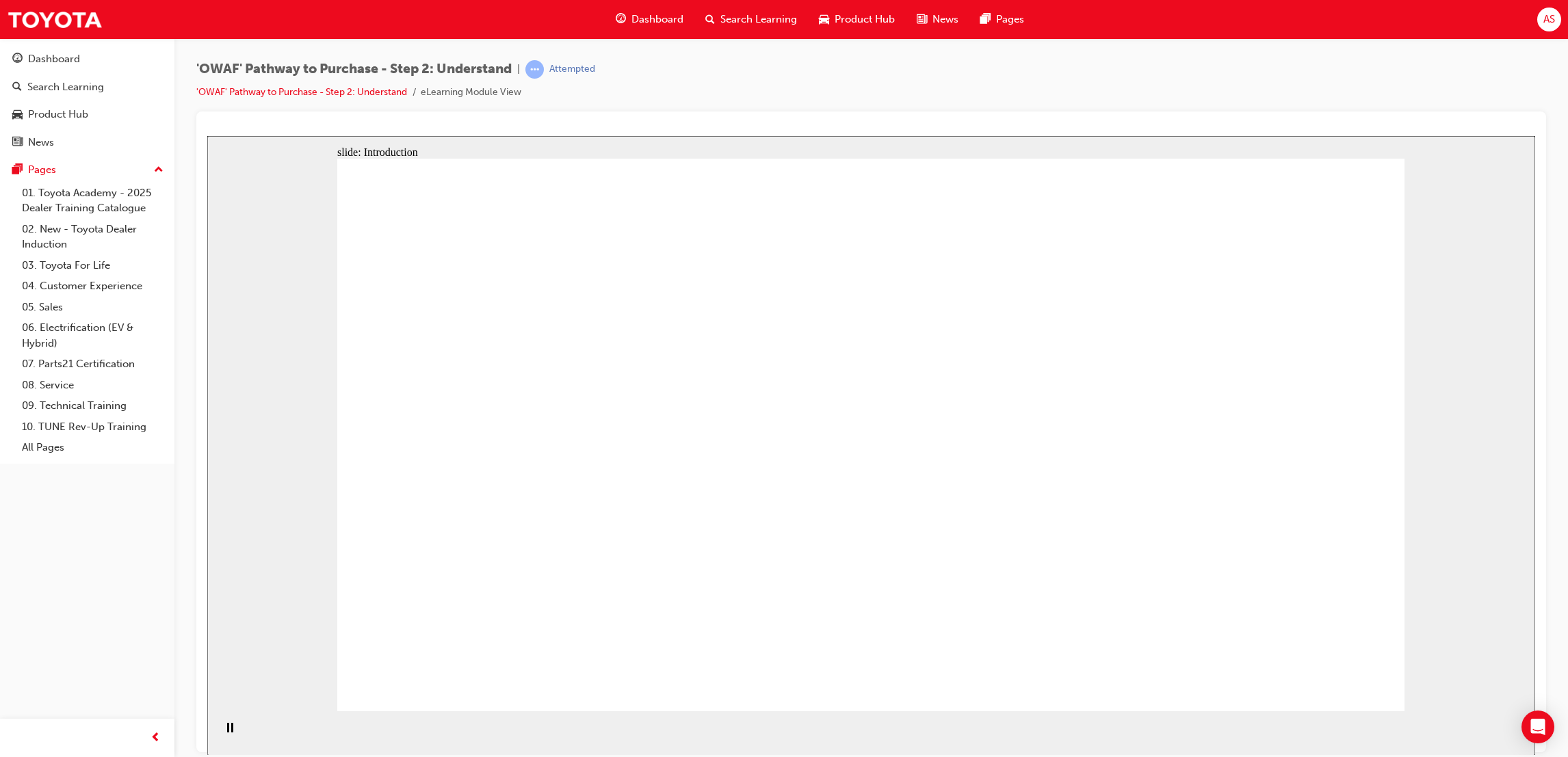
drag, startPoint x: 1117, startPoint y: 216, endPoint x: 1089, endPoint y: 273, distance: 63.5
drag, startPoint x: 1004, startPoint y: 306, endPoint x: 985, endPoint y: 344, distance: 42.5
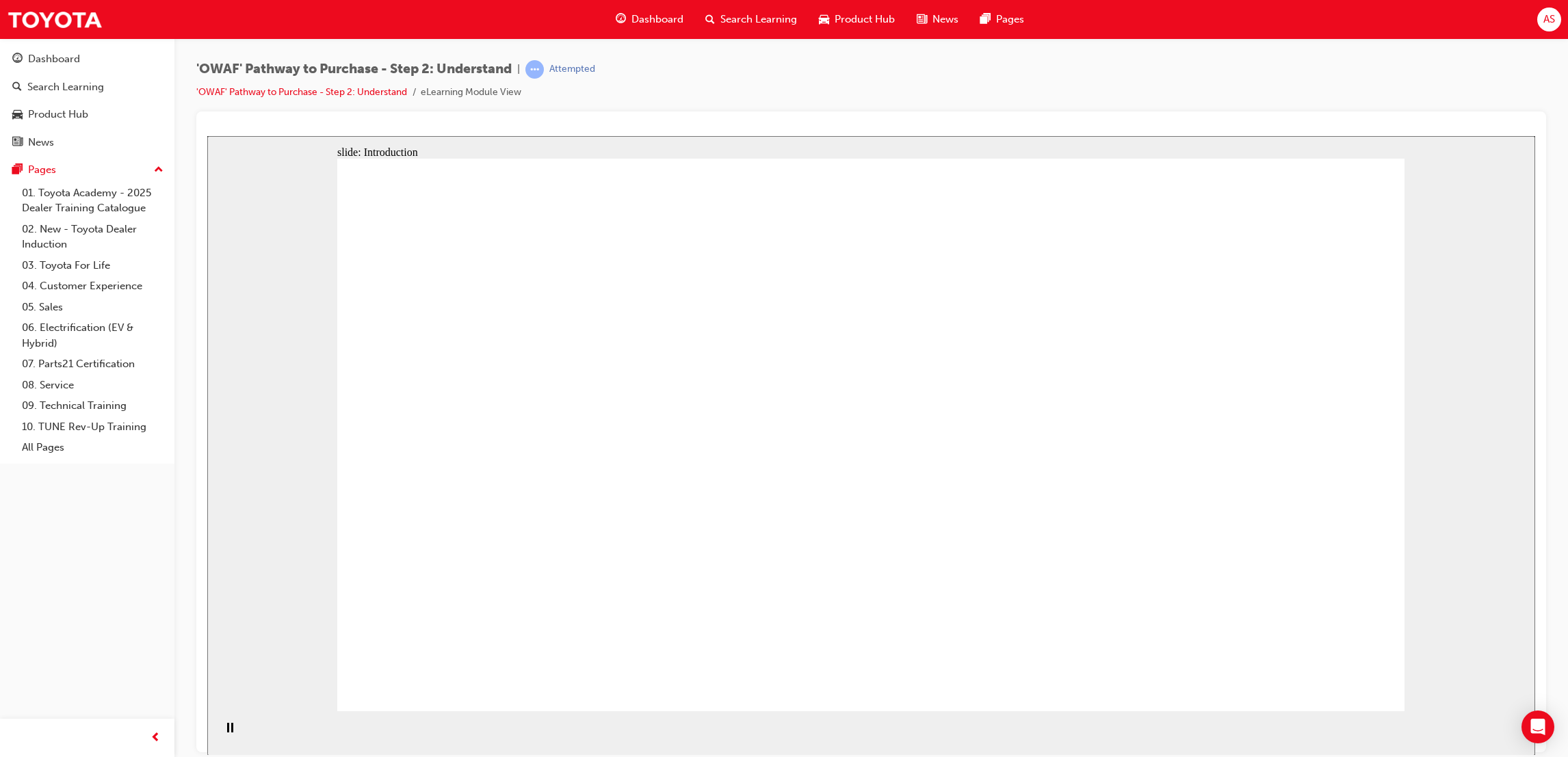
drag, startPoint x: 1171, startPoint y: 343, endPoint x: 1149, endPoint y: 473, distance: 131.8
drag, startPoint x: 1144, startPoint y: 441, endPoint x: 1088, endPoint y: 490, distance: 74.4
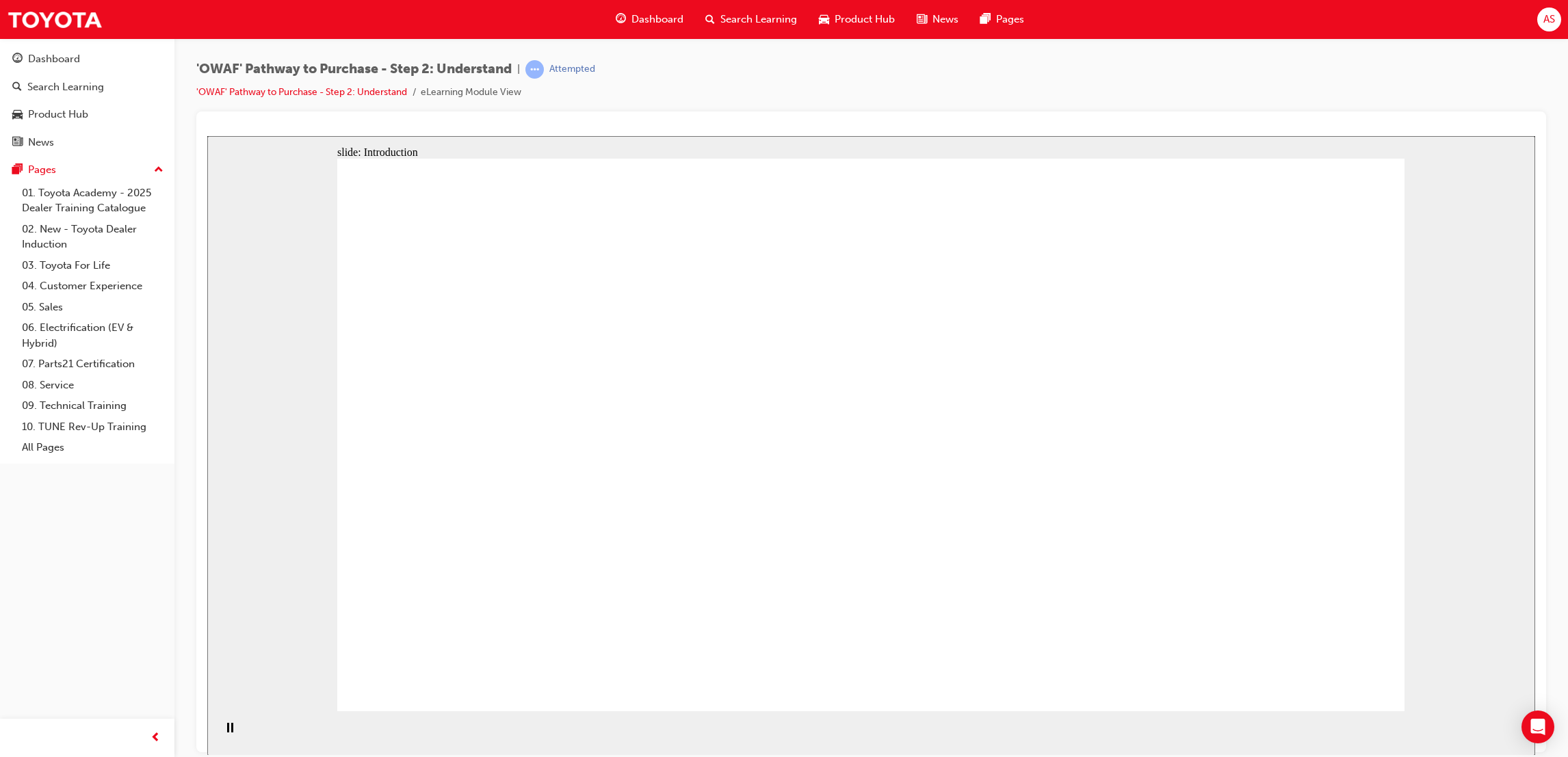
drag, startPoint x: 998, startPoint y: 485, endPoint x: 1045, endPoint y: 366, distance: 127.9
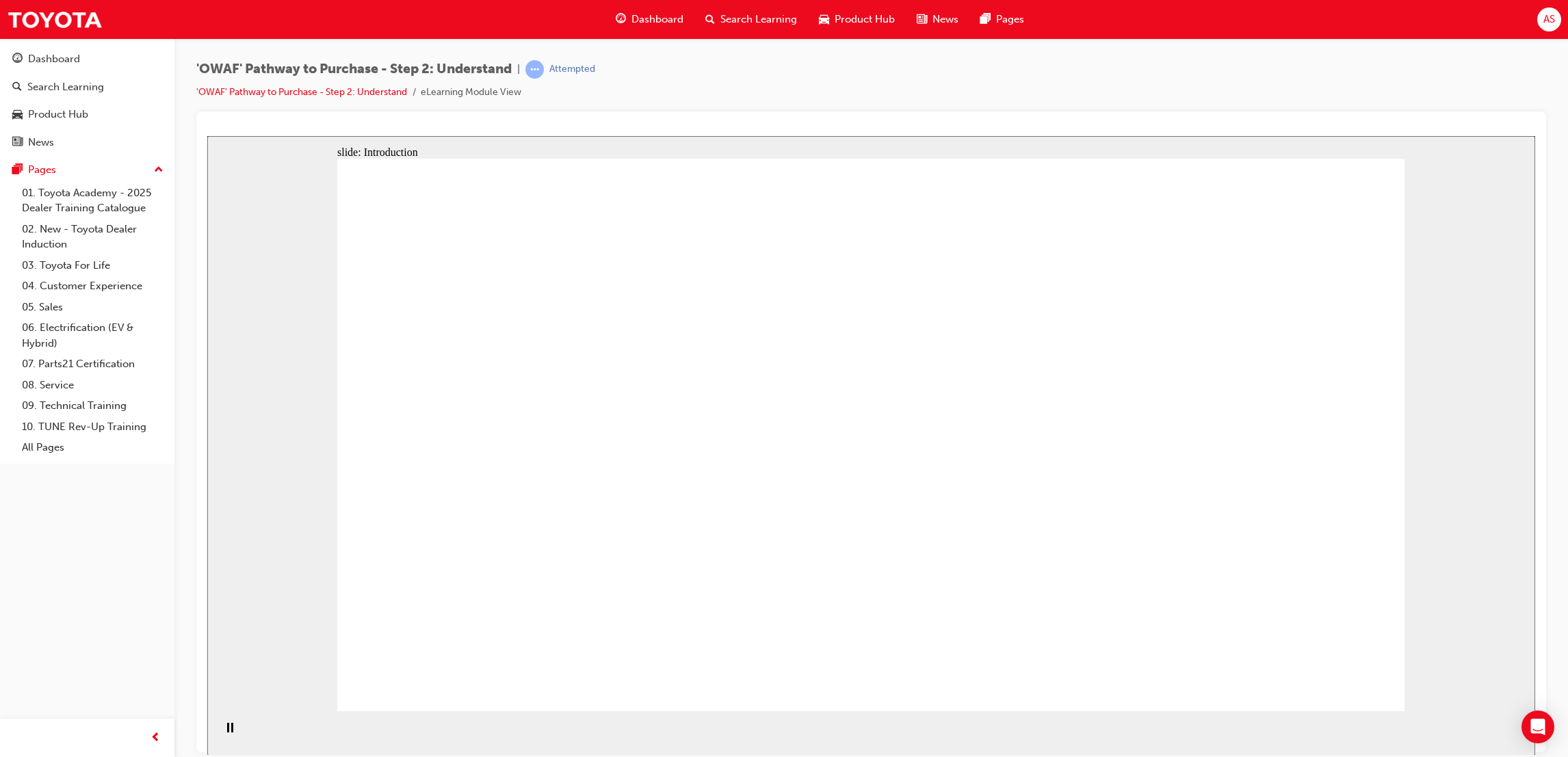
drag, startPoint x: 1048, startPoint y: 347, endPoint x: 982, endPoint y: 246, distance: 120.7
drag, startPoint x: 958, startPoint y: 251, endPoint x: 587, endPoint y: 461, distance: 426.3
drag, startPoint x: 416, startPoint y: 521, endPoint x: 420, endPoint y: 530, distance: 9.8
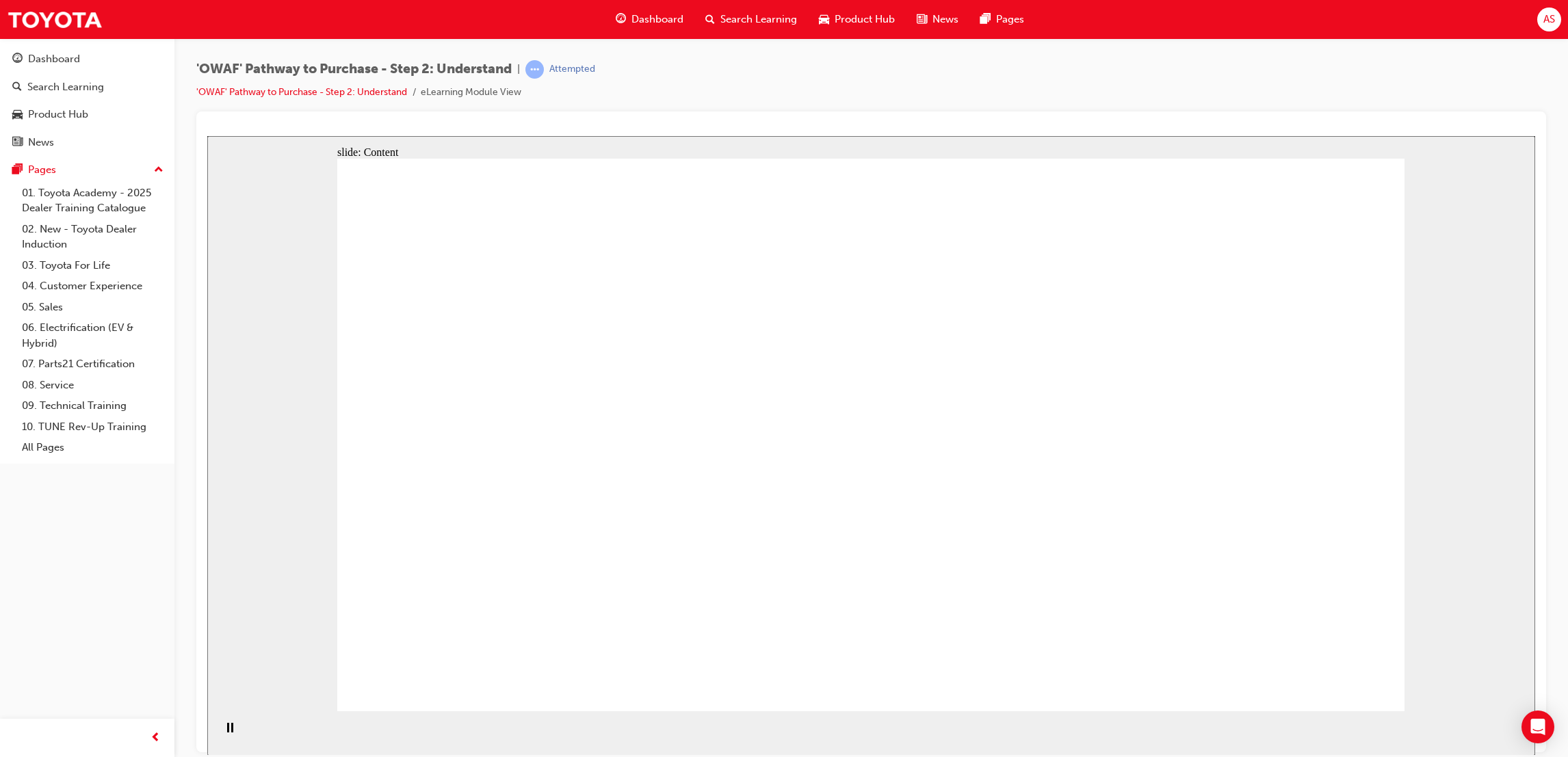
drag, startPoint x: 1276, startPoint y: 236, endPoint x: 1041, endPoint y: 272, distance: 237.7
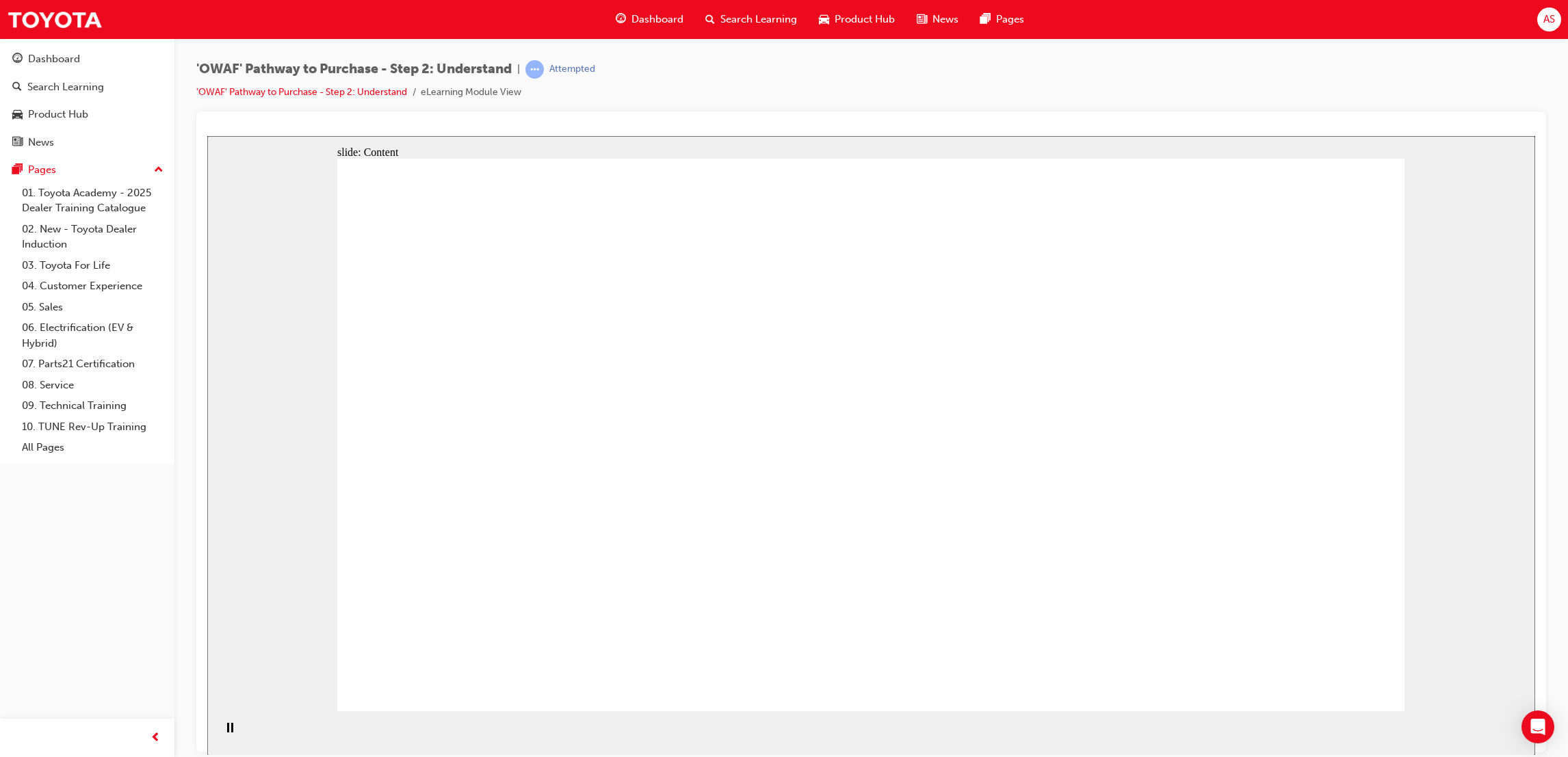
drag, startPoint x: 821, startPoint y: 396, endPoint x: 846, endPoint y: 419, distance: 34.0
drag, startPoint x: 1219, startPoint y: 412, endPoint x: 1233, endPoint y: 419, distance: 15.7
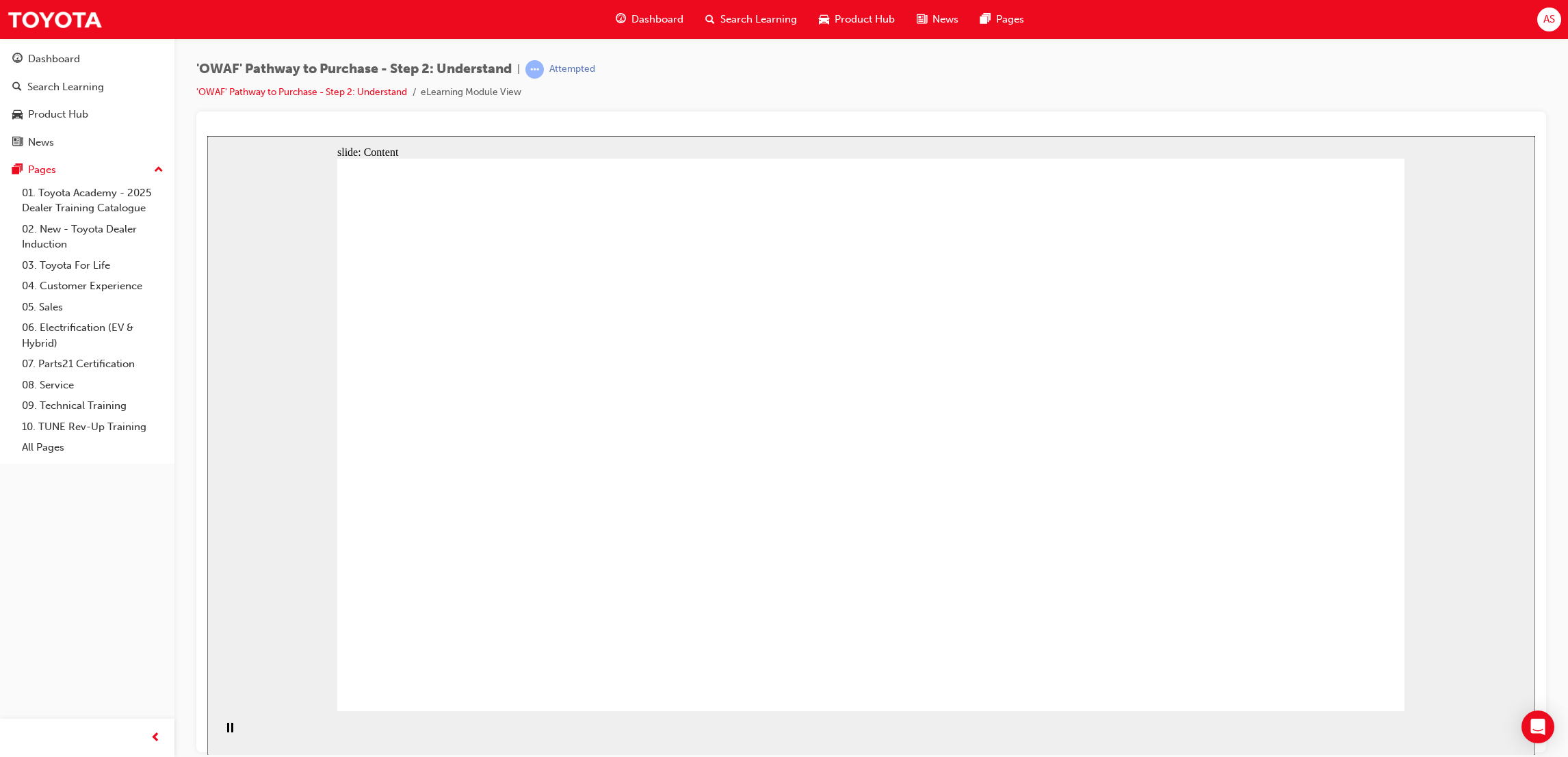
drag, startPoint x: 1183, startPoint y: 479, endPoint x: 1130, endPoint y: 470, distance: 53.8
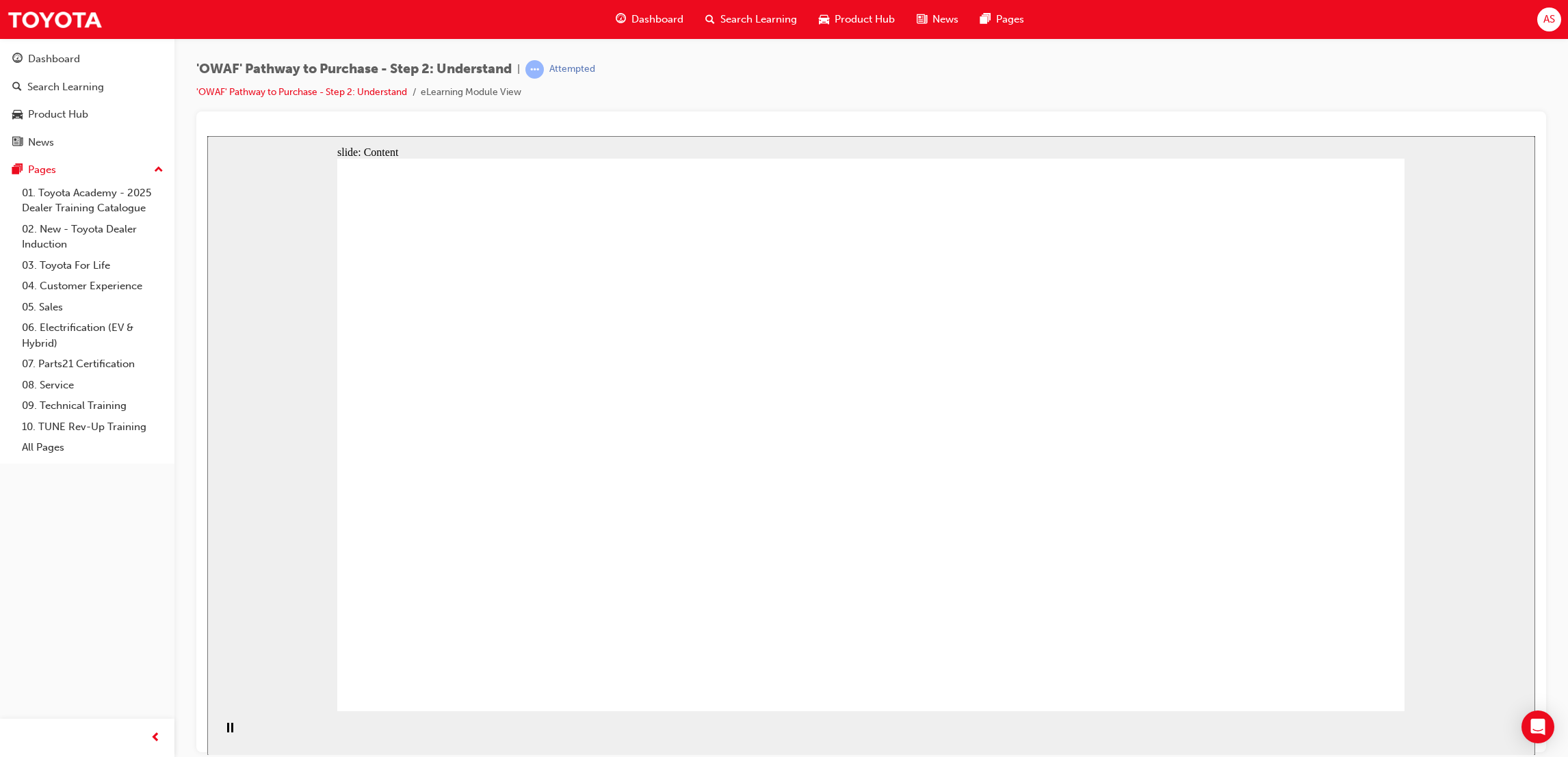
drag, startPoint x: 525, startPoint y: 254, endPoint x: 575, endPoint y: 277, distance: 55.0
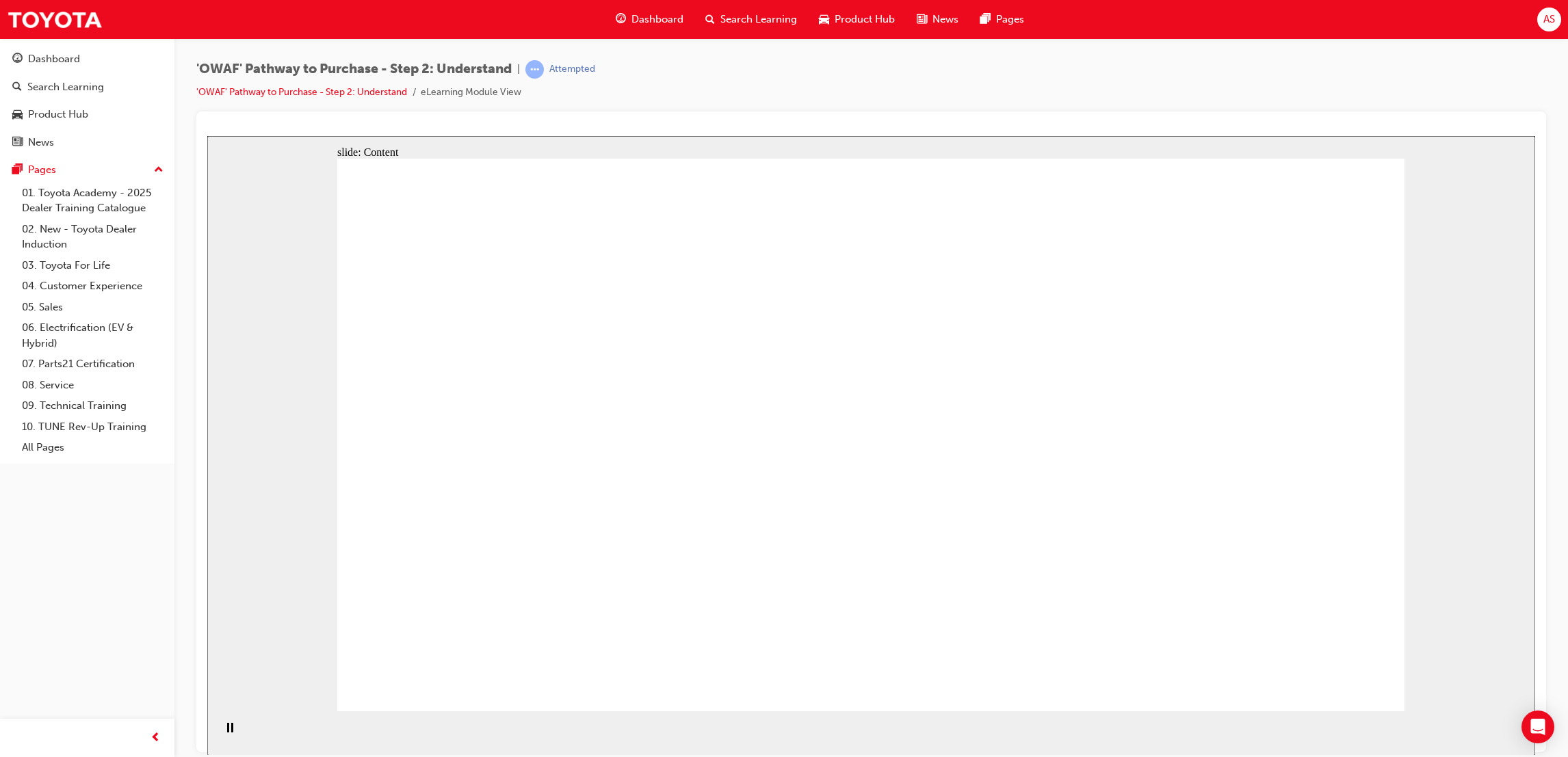
drag, startPoint x: 1360, startPoint y: 651, endPoint x: 1360, endPoint y: 658, distance: 7.0
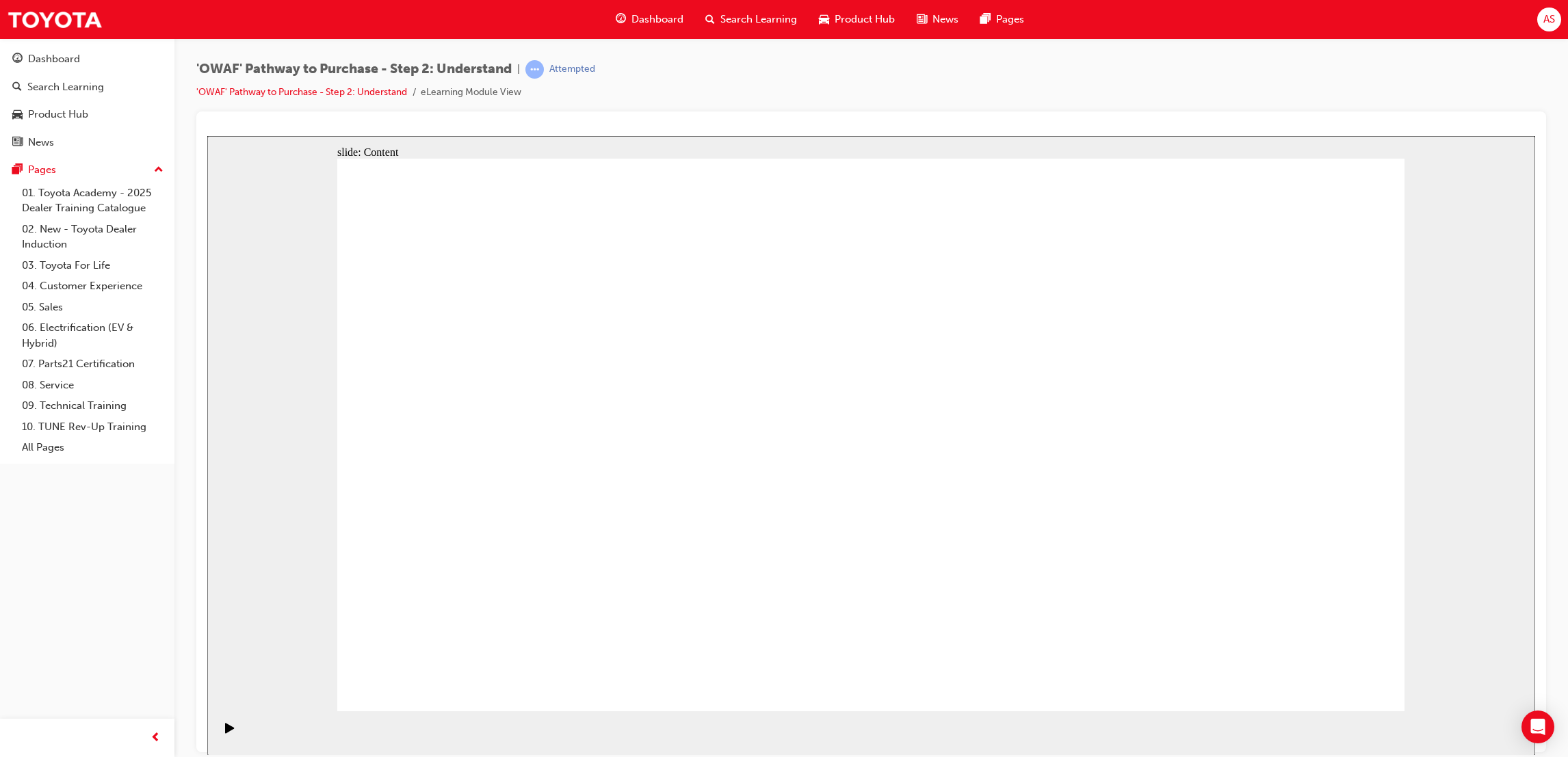
drag, startPoint x: 875, startPoint y: 286, endPoint x: 733, endPoint y: 402, distance: 183.4
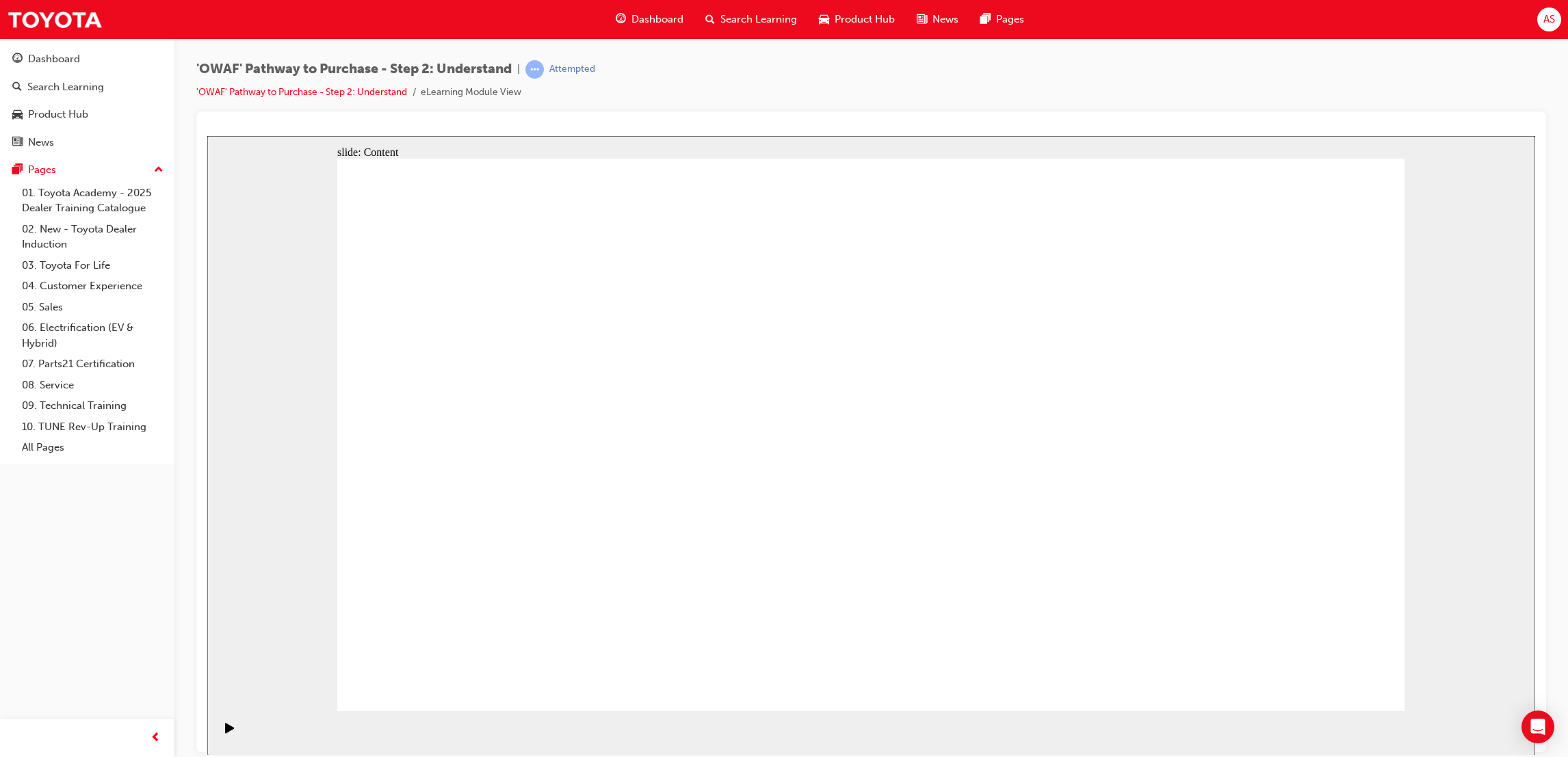
drag, startPoint x: 608, startPoint y: 428, endPoint x: 618, endPoint y: 473, distance: 46.1
drag, startPoint x: 620, startPoint y: 556, endPoint x: 655, endPoint y: 576, distance: 40.3
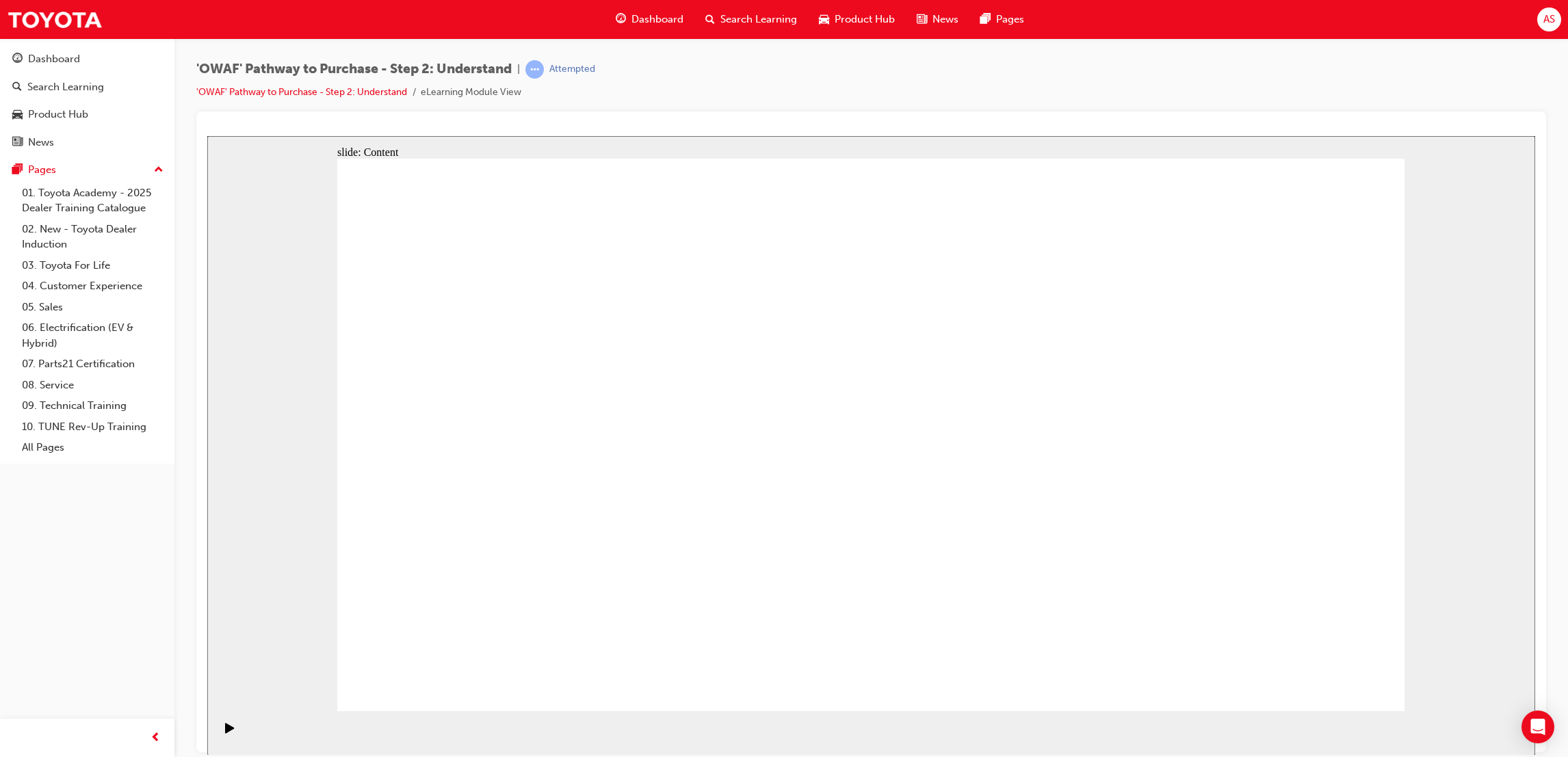
drag, startPoint x: 1084, startPoint y: 566, endPoint x: 1133, endPoint y: 429, distance: 145.5
drag, startPoint x: 1134, startPoint y: 425, endPoint x: 1408, endPoint y: 727, distance: 407.8
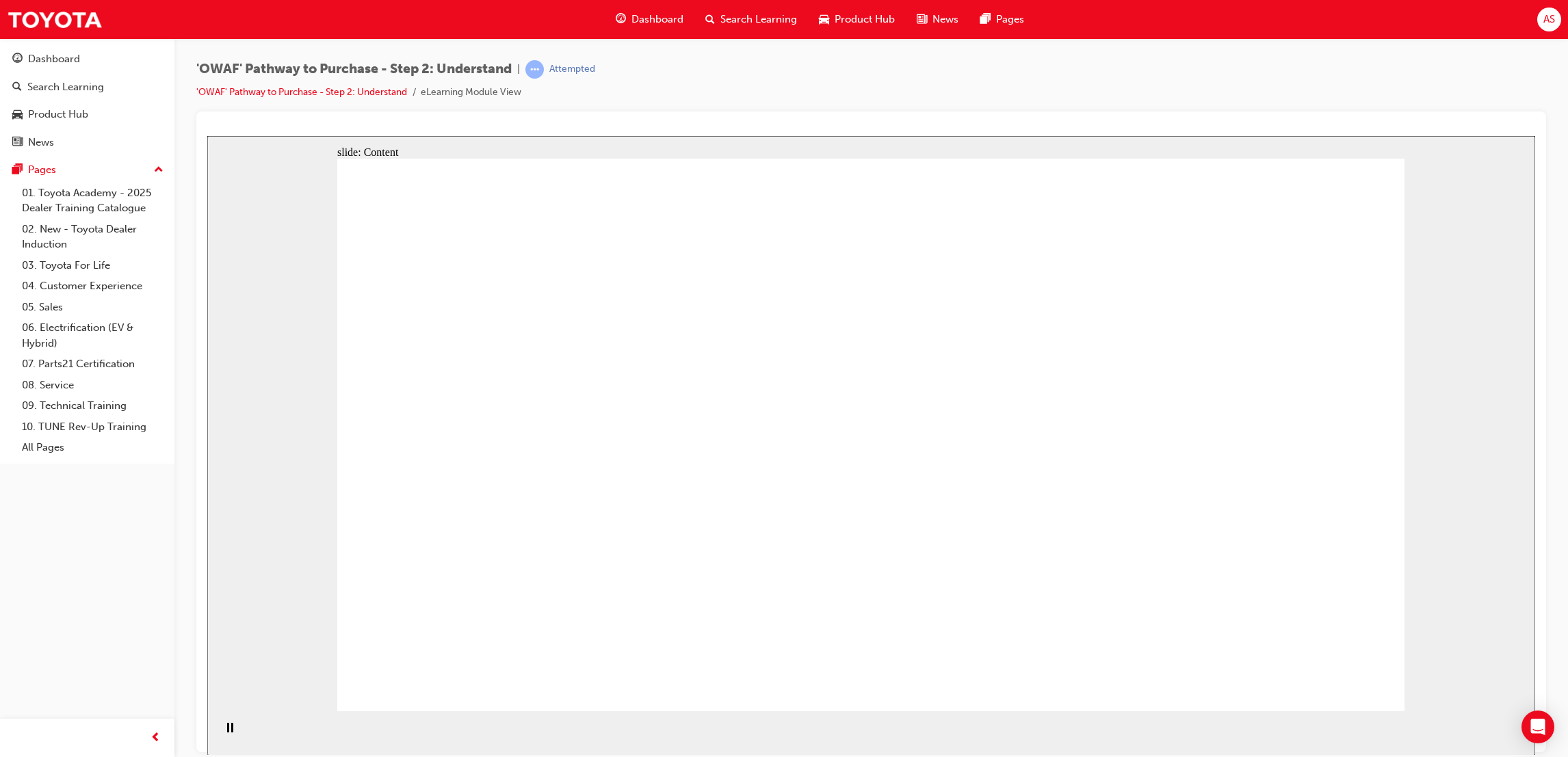
drag, startPoint x: 1351, startPoint y: 655, endPoint x: 1324, endPoint y: 655, distance: 27.0
